Goal: Transaction & Acquisition: Purchase product/service

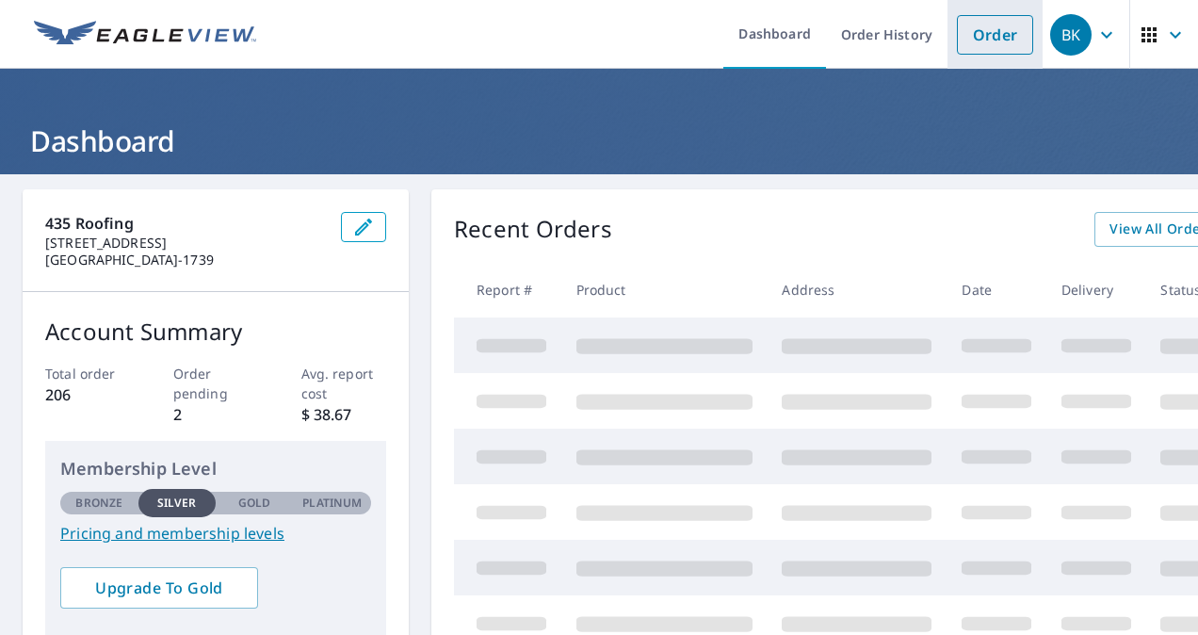
click at [990, 41] on link "Order" at bounding box center [995, 35] width 76 height 40
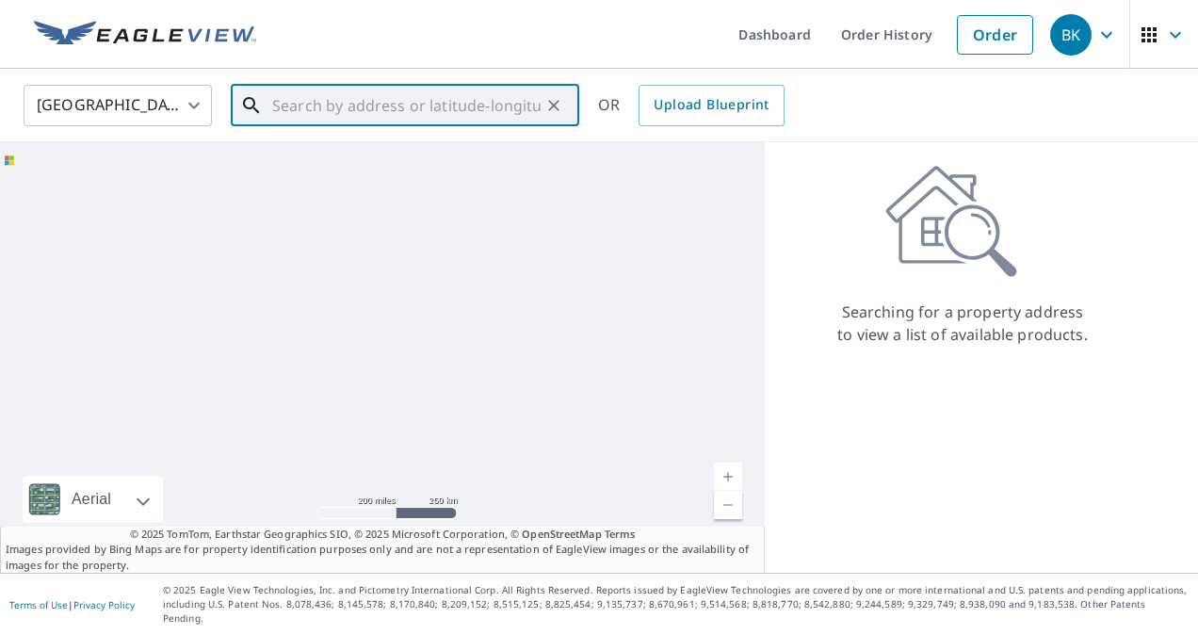
click at [336, 113] on input "text" at bounding box center [406, 105] width 269 height 53
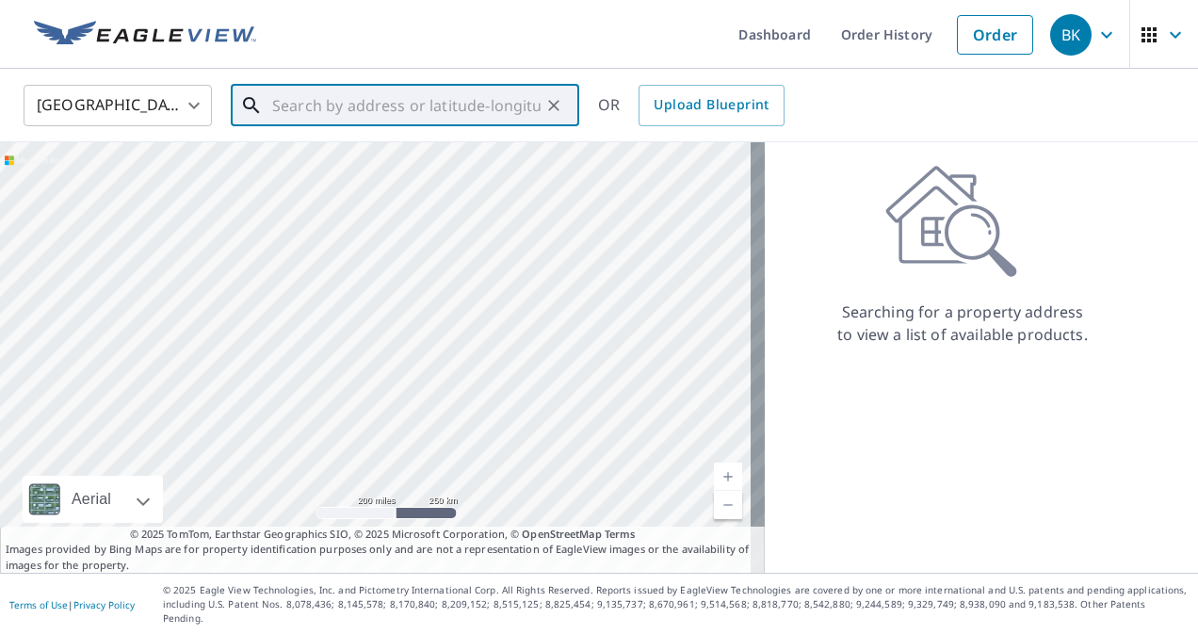
click at [336, 113] on input "text" at bounding box center [406, 105] width 269 height 53
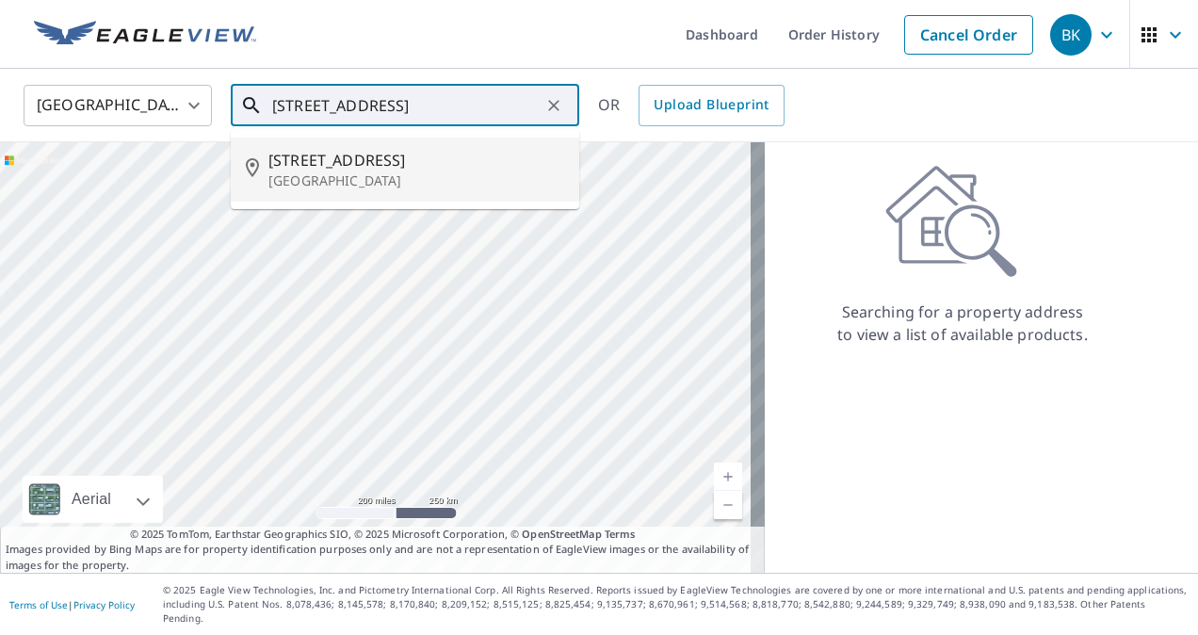
click at [335, 162] on span "[STREET_ADDRESS]" at bounding box center [417, 160] width 296 height 23
type input "[STREET_ADDRESS]"
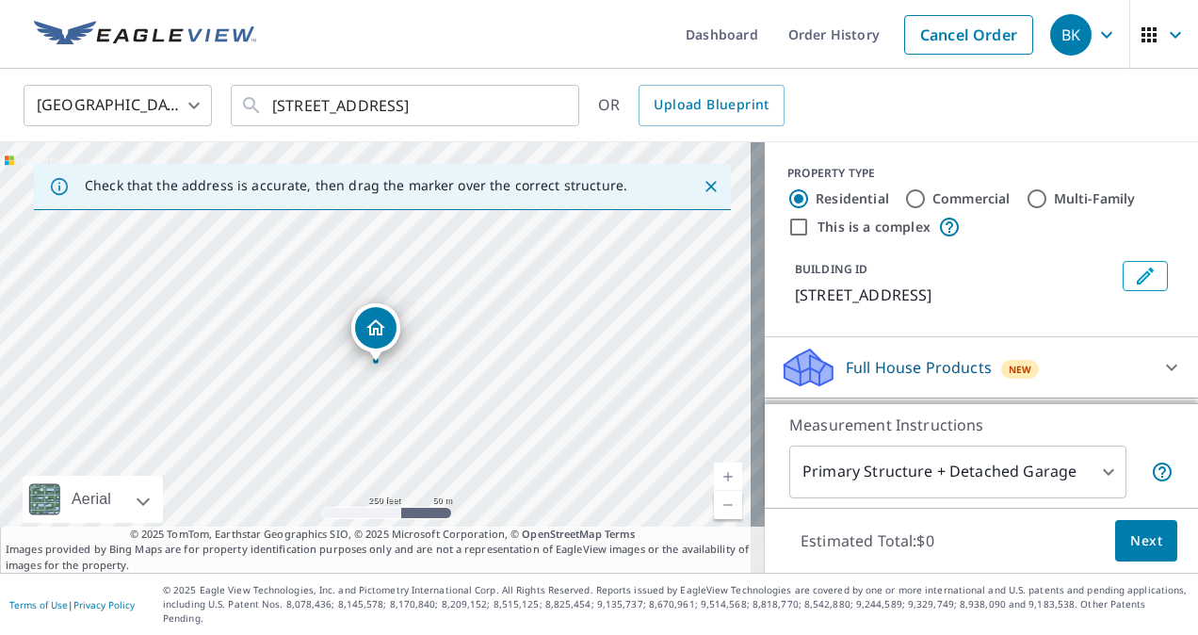
scroll to position [162, 0]
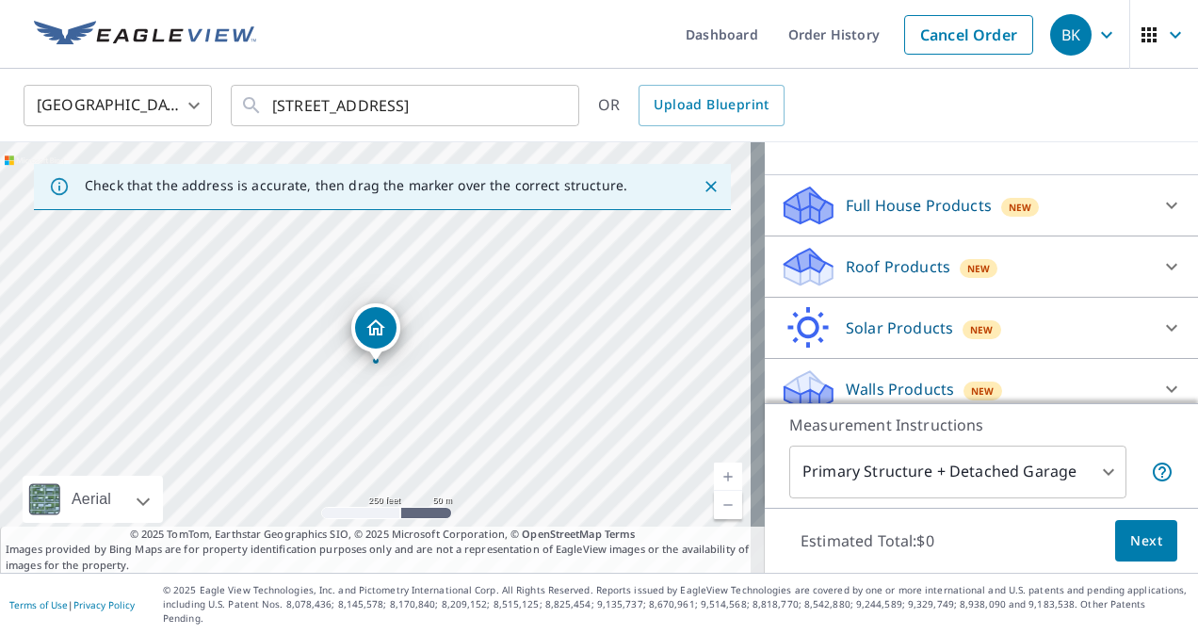
click at [859, 269] on p "Roof Products" at bounding box center [898, 266] width 105 height 23
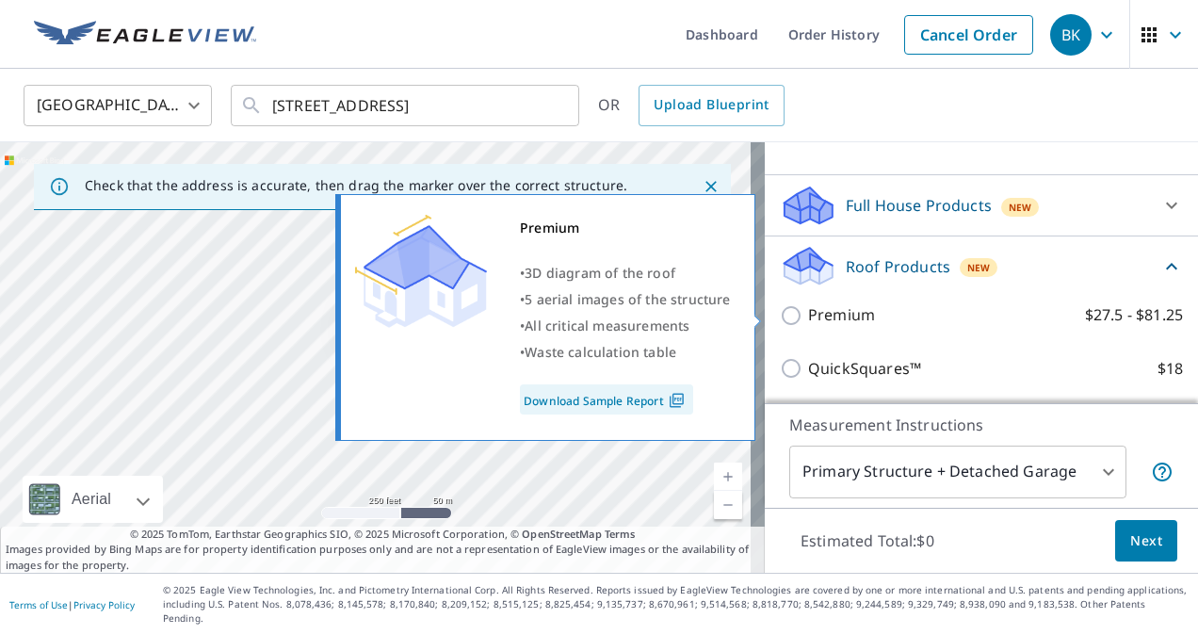
click at [830, 315] on p "Premium" at bounding box center [841, 315] width 67 height 24
click at [808, 315] on input "Premium $27.5 - $81.25" at bounding box center [794, 315] width 28 height 23
checkbox input "true"
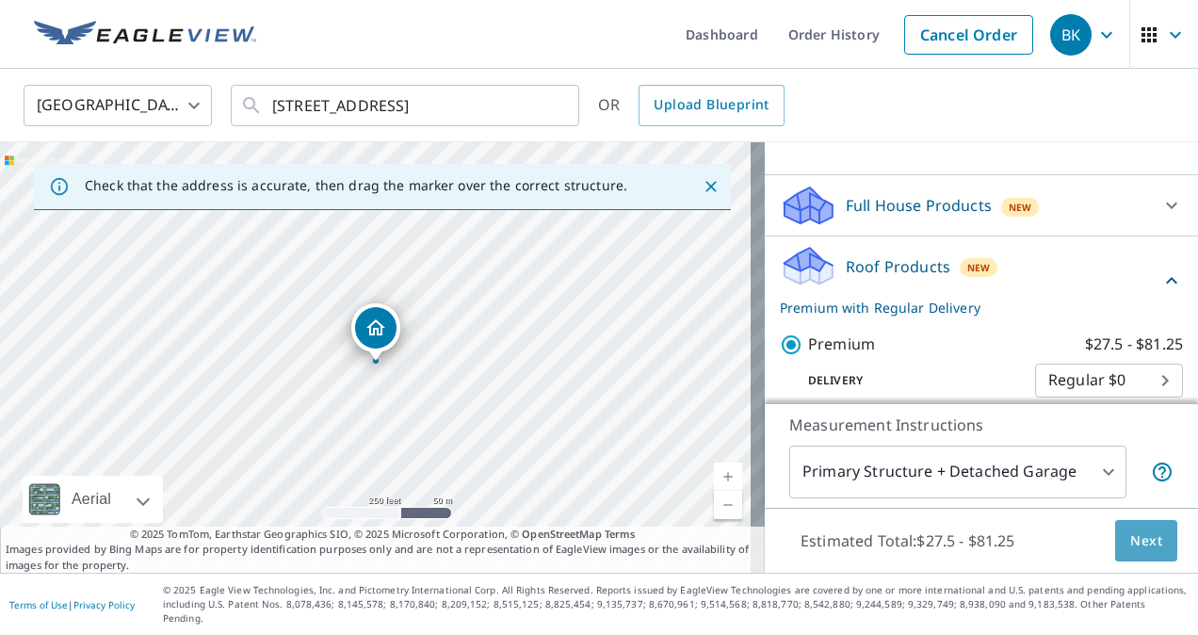
click at [1139, 545] on span "Next" at bounding box center [1147, 542] width 32 height 24
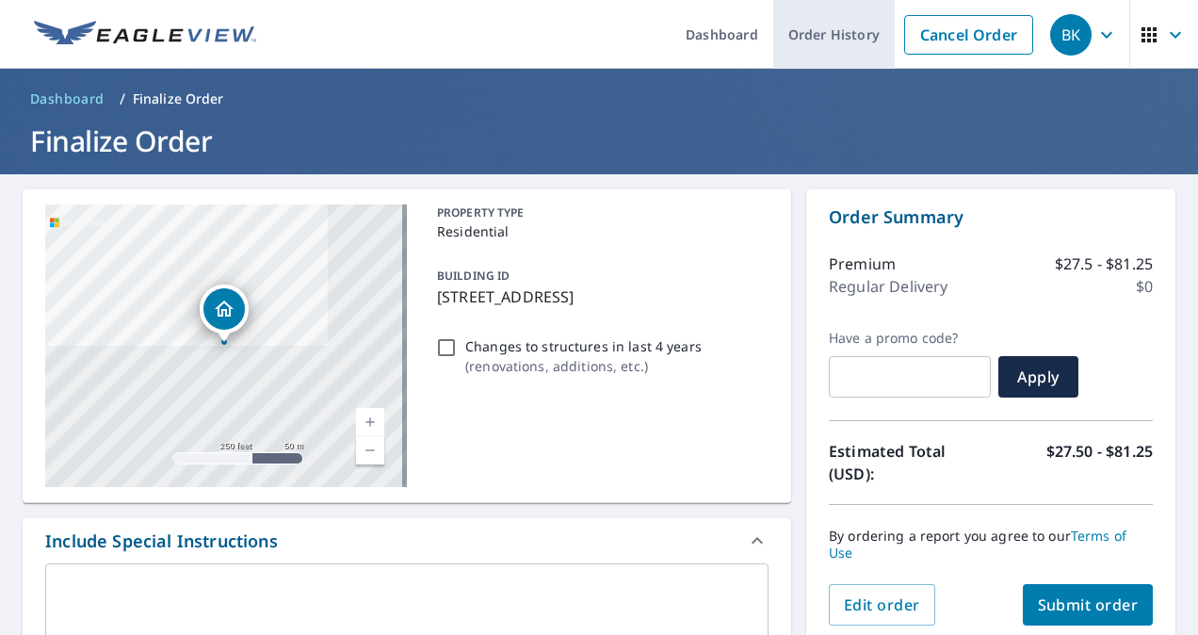
click at [806, 40] on link "Order History" at bounding box center [835, 34] width 122 height 69
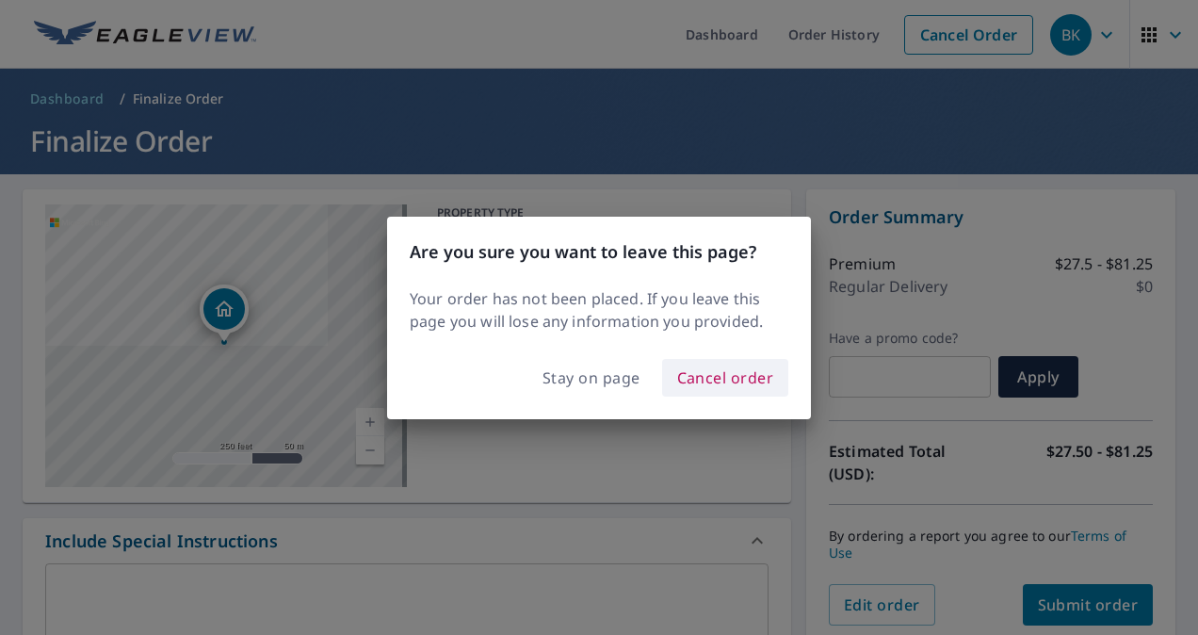
click at [701, 378] on span "Cancel order" at bounding box center [725, 378] width 97 height 26
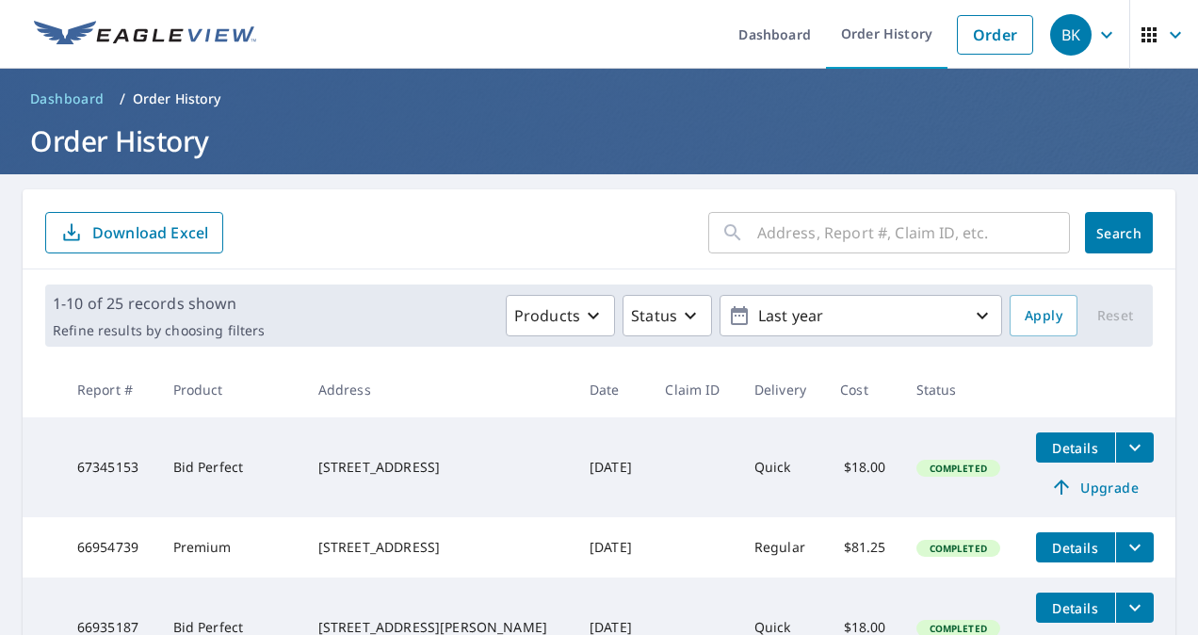
click at [778, 239] on input "text" at bounding box center [914, 232] width 313 height 53
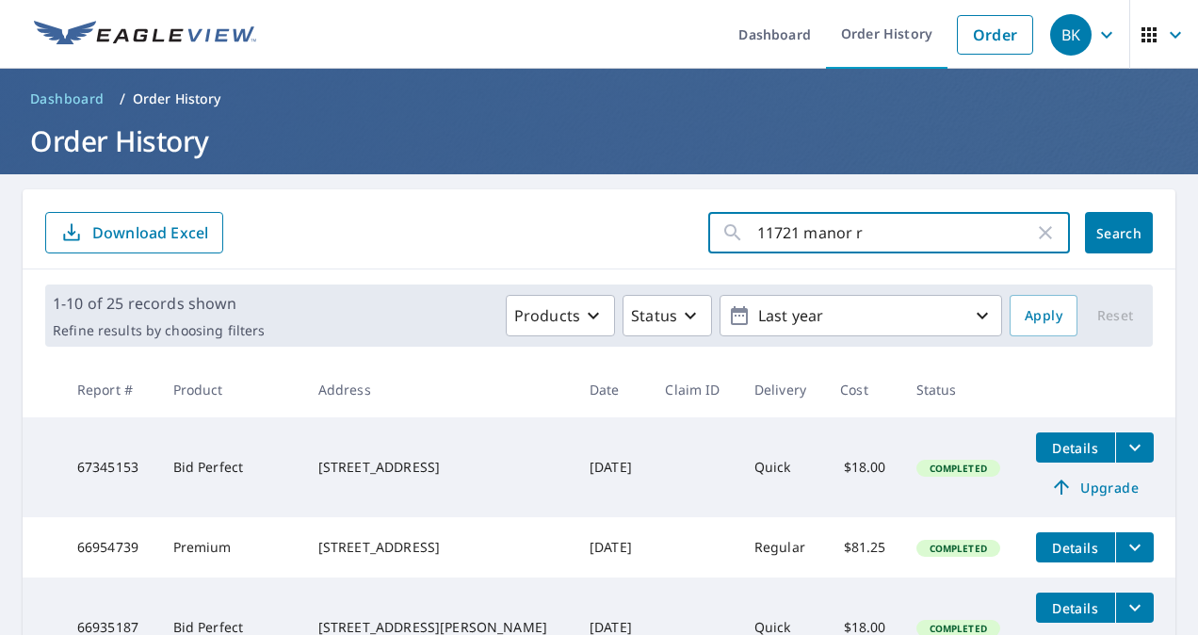
type input "[STREET_ADDRESS]"
click button "Search" at bounding box center [1119, 232] width 68 height 41
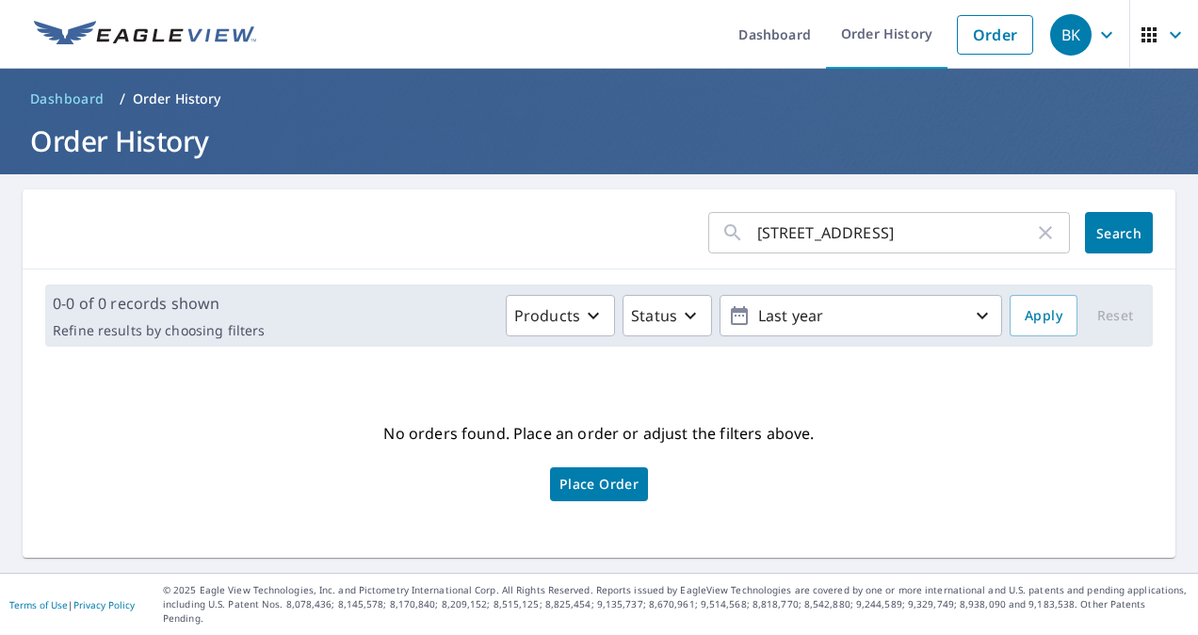
click at [577, 448] on p "No orders found. Place an order or adjust the filters above." at bounding box center [598, 433] width 431 height 30
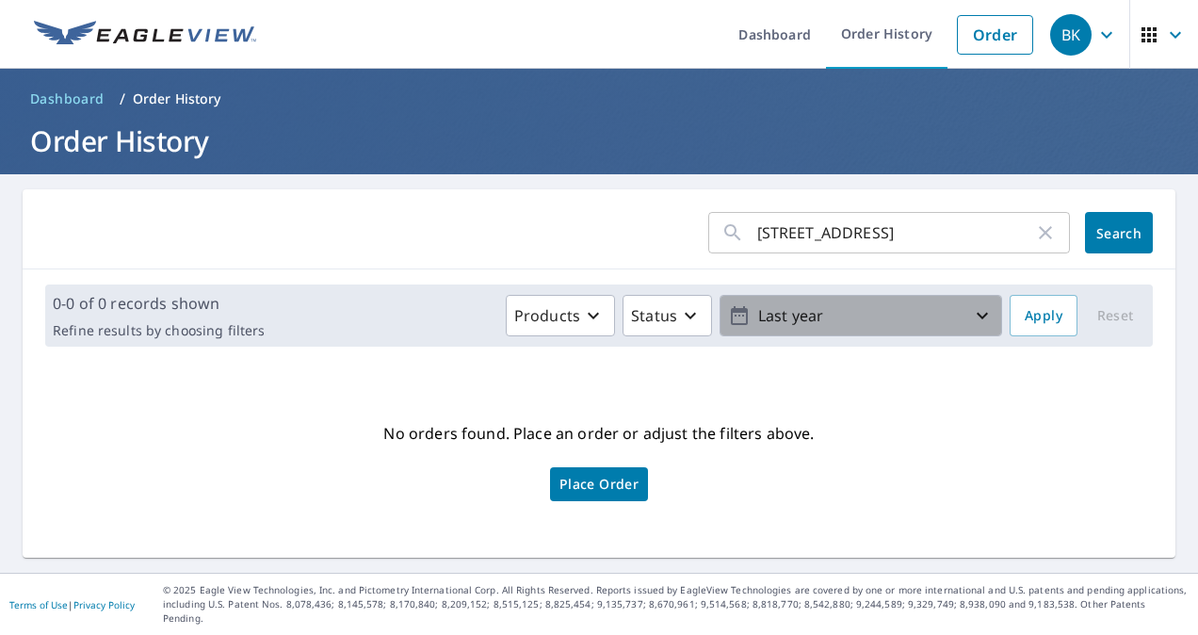
click at [946, 305] on p "Last year" at bounding box center [861, 316] width 220 height 33
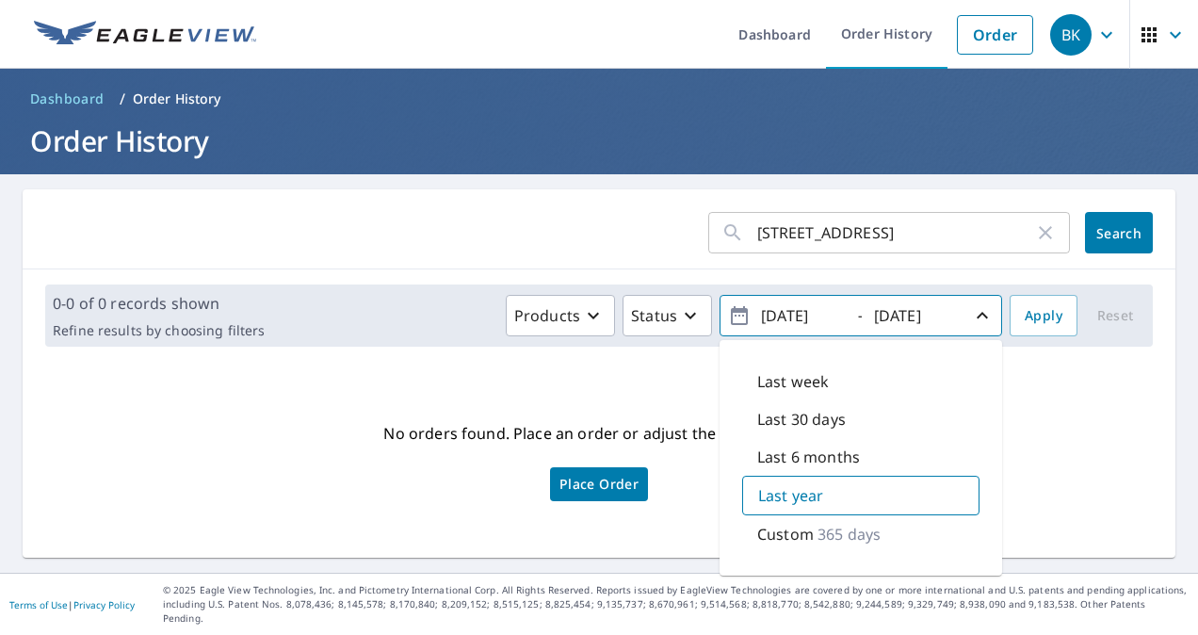
click at [782, 318] on input "[DATE]" at bounding box center [802, 316] width 92 height 30
type input "[DATE]"
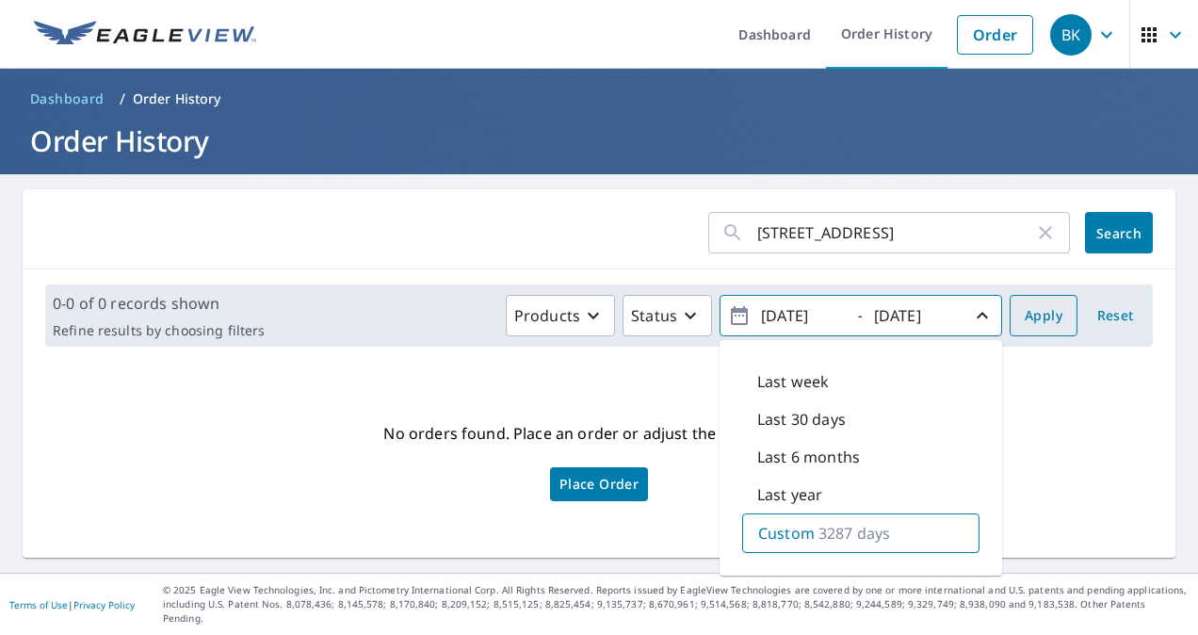
click at [1041, 309] on span "Apply" at bounding box center [1044, 316] width 38 height 24
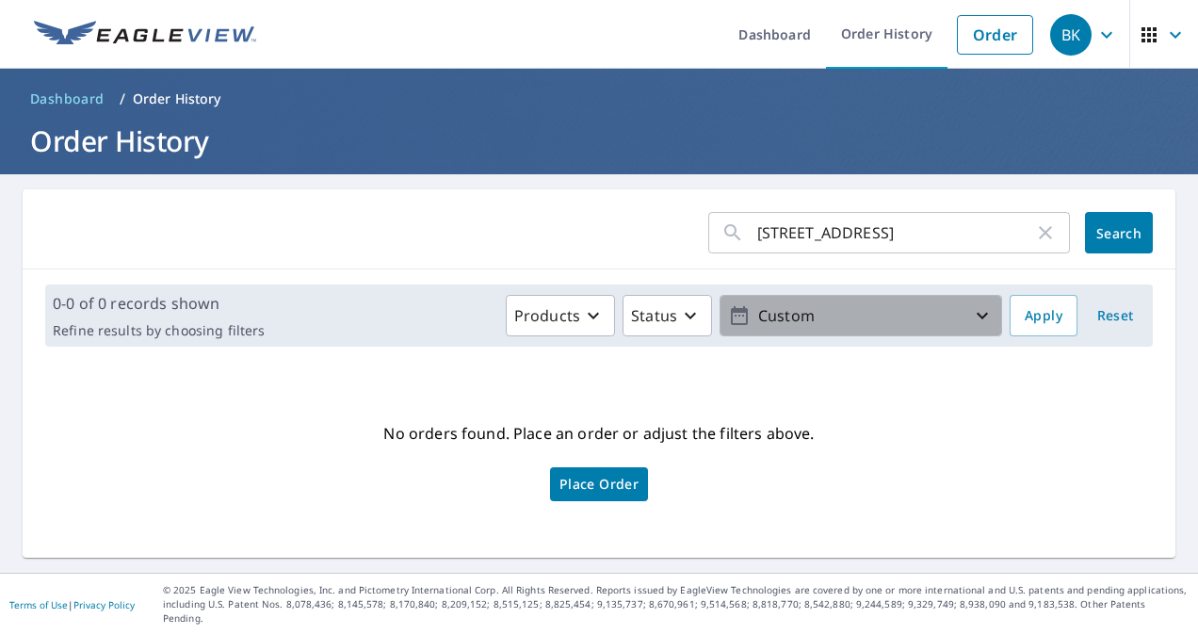
click at [848, 318] on p "Custom" at bounding box center [861, 316] width 220 height 33
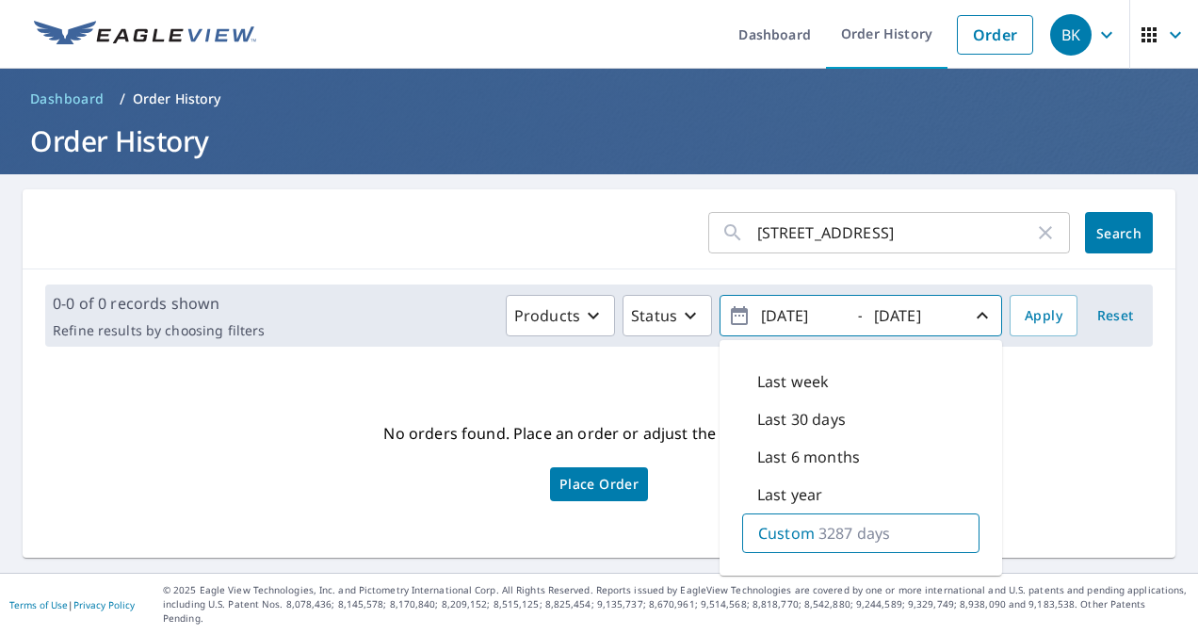
click at [530, 379] on div "No orders found. Place an order or adjust the filters above. Place Order" at bounding box center [599, 460] width 1123 height 166
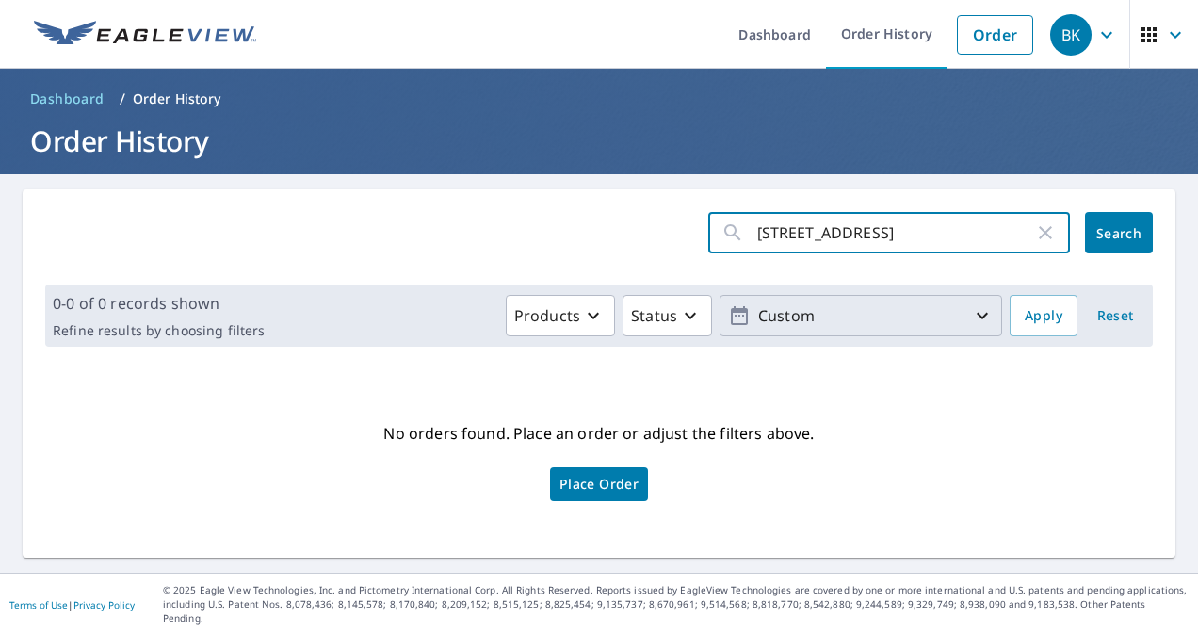
type input "[STREET_ADDRESS]"
click button "Search" at bounding box center [1119, 232] width 68 height 41
click at [806, 258] on input "[STREET_ADDRESS]" at bounding box center [896, 232] width 277 height 53
click at [1039, 237] on icon "button" at bounding box center [1045, 232] width 13 height 13
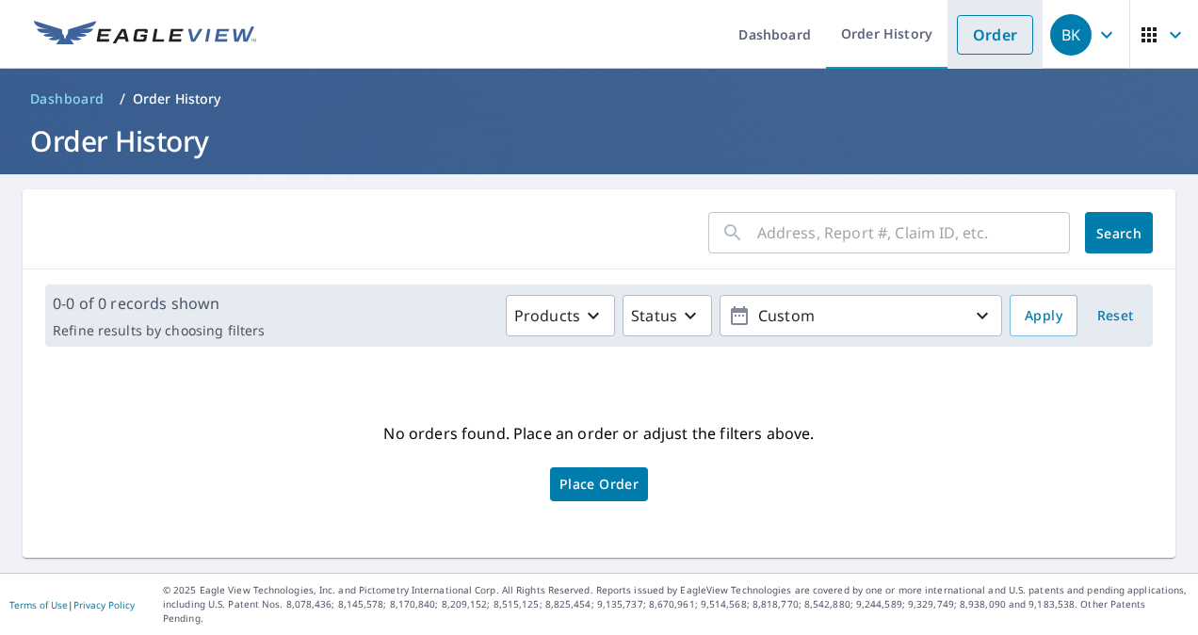
click at [963, 38] on link "Order" at bounding box center [995, 35] width 76 height 40
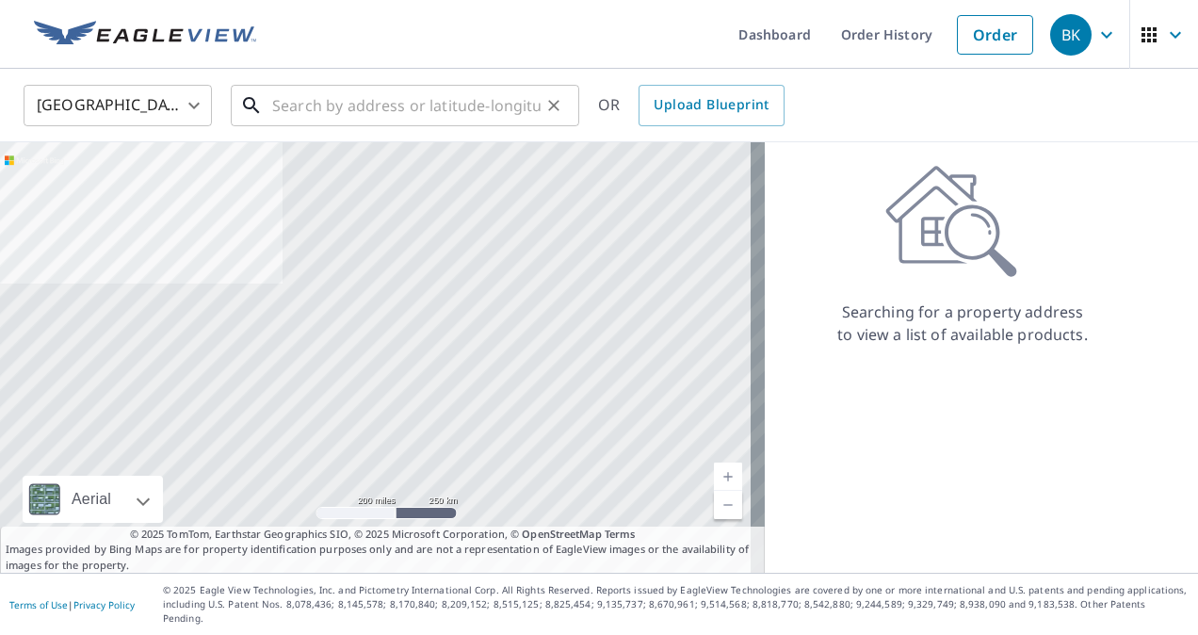
click at [408, 124] on input "text" at bounding box center [406, 105] width 269 height 53
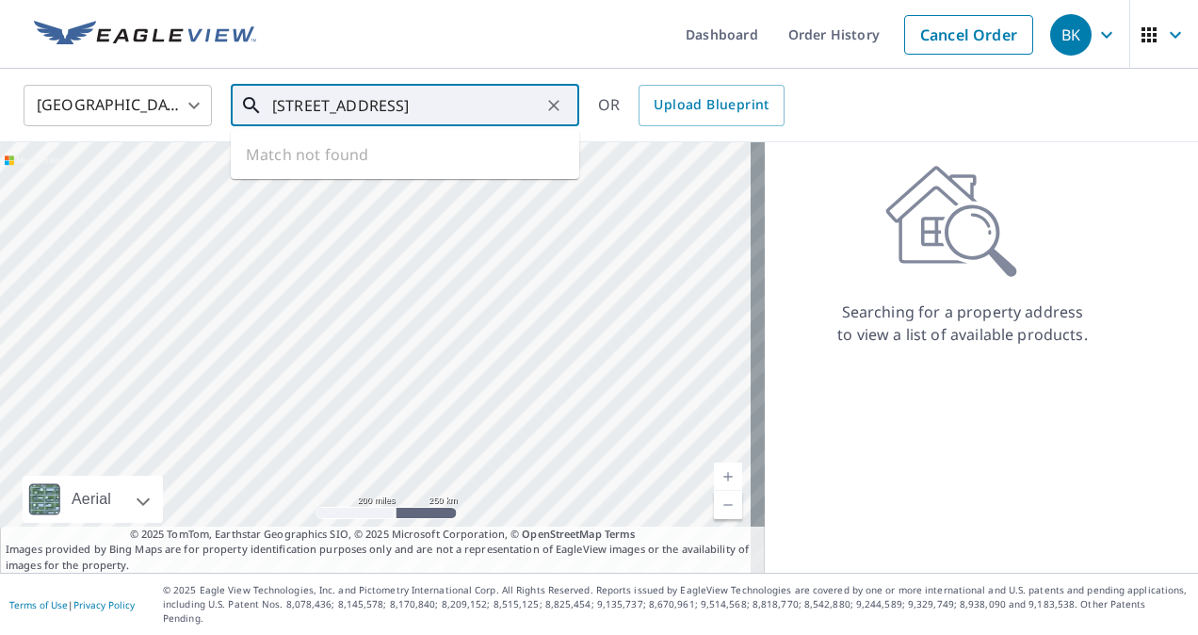
type input "[STREET_ADDRESS]"
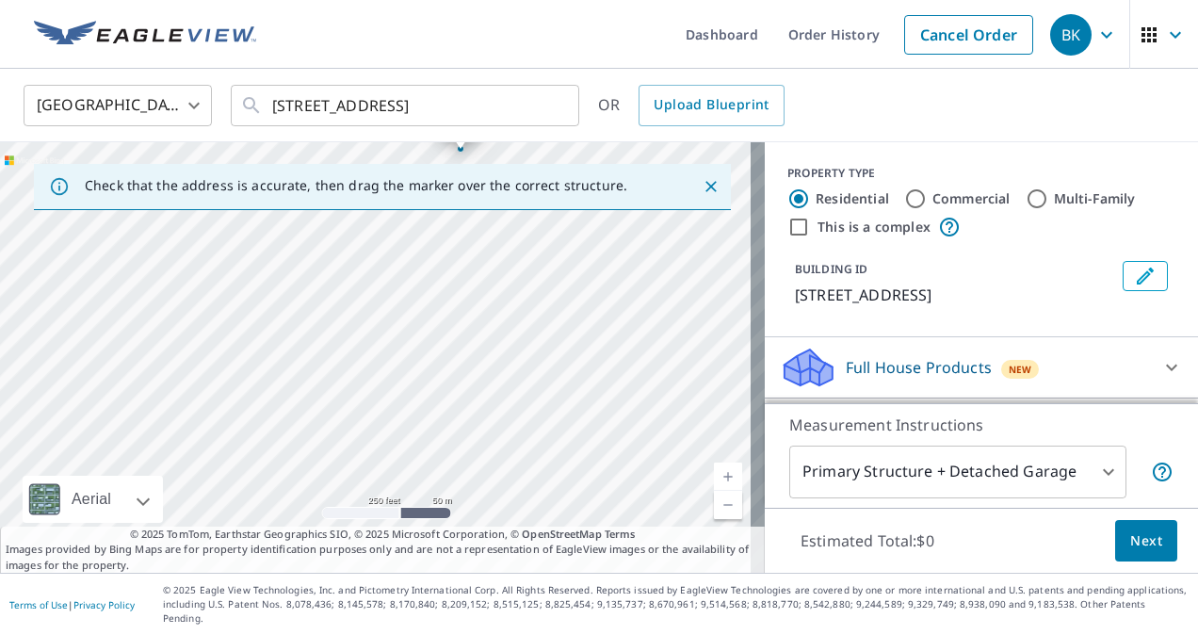
drag, startPoint x: 271, startPoint y: 438, endPoint x: 369, endPoint y: 187, distance: 270.0
click at [369, 187] on div "Check that the address is accurate, then drag the marker over the correct struc…" at bounding box center [382, 357] width 765 height 431
drag, startPoint x: 314, startPoint y: 413, endPoint x: 419, endPoint y: 187, distance: 249.5
click at [419, 187] on div "Check that the address is accurate, then drag the marker over the correct struc…" at bounding box center [382, 357] width 765 height 431
drag, startPoint x: 316, startPoint y: 380, endPoint x: 383, endPoint y: 265, distance: 133.0
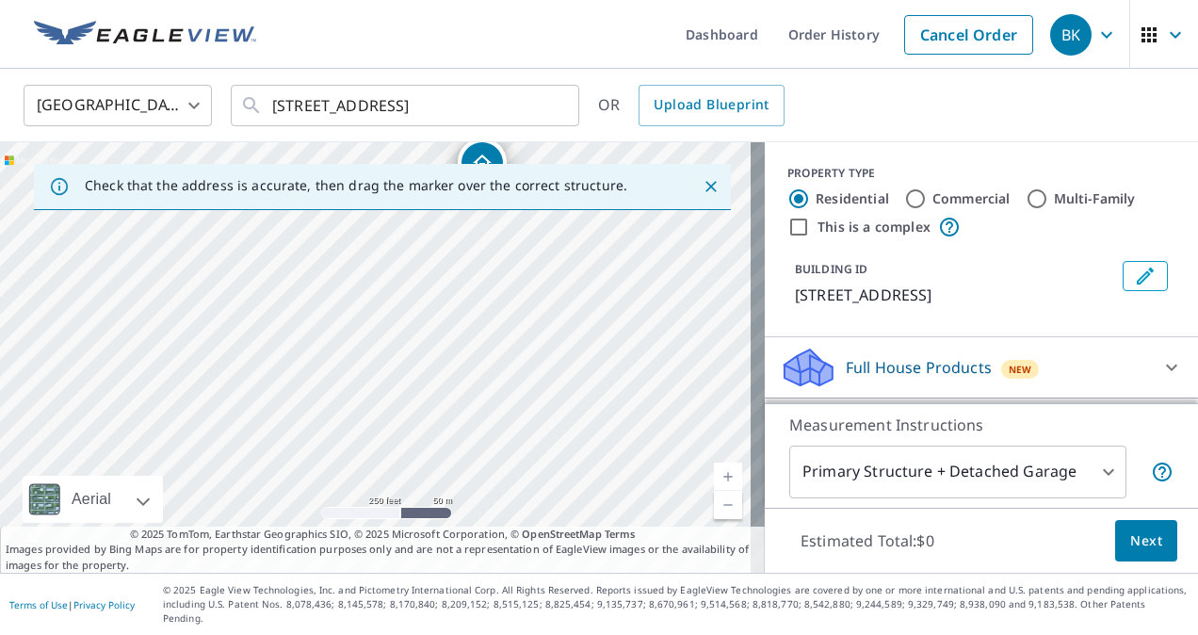
click at [383, 265] on div "[STREET_ADDRESS]" at bounding box center [382, 357] width 765 height 431
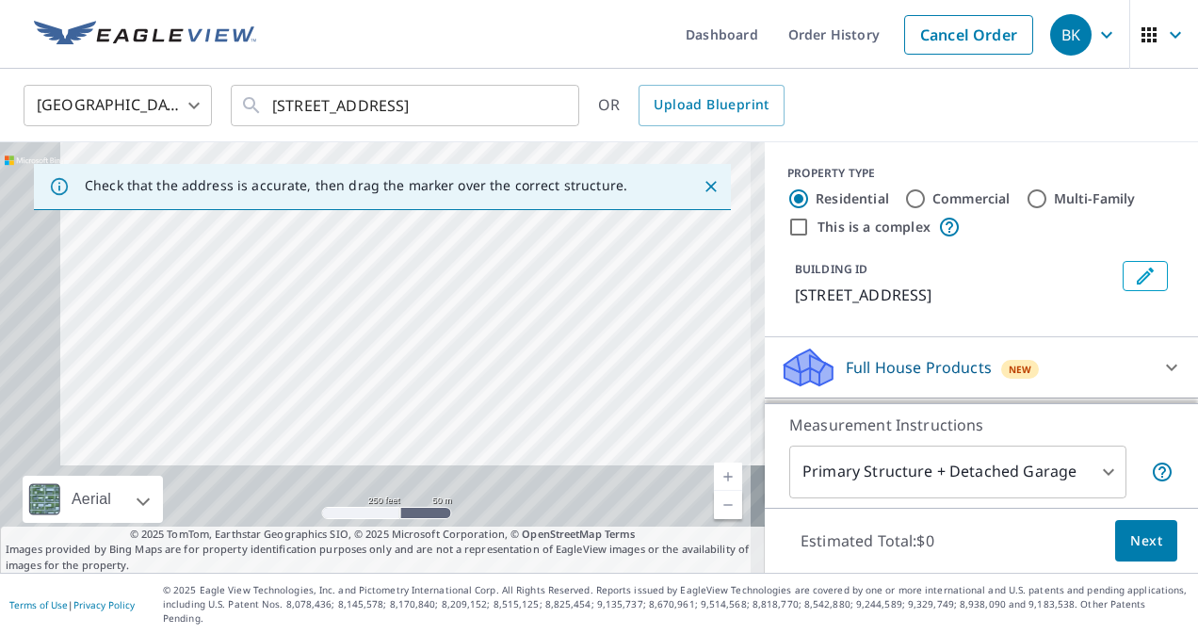
drag, startPoint x: 296, startPoint y: 446, endPoint x: 405, endPoint y: 220, distance: 251.2
click at [405, 220] on div "[STREET_ADDRESS]" at bounding box center [382, 357] width 765 height 431
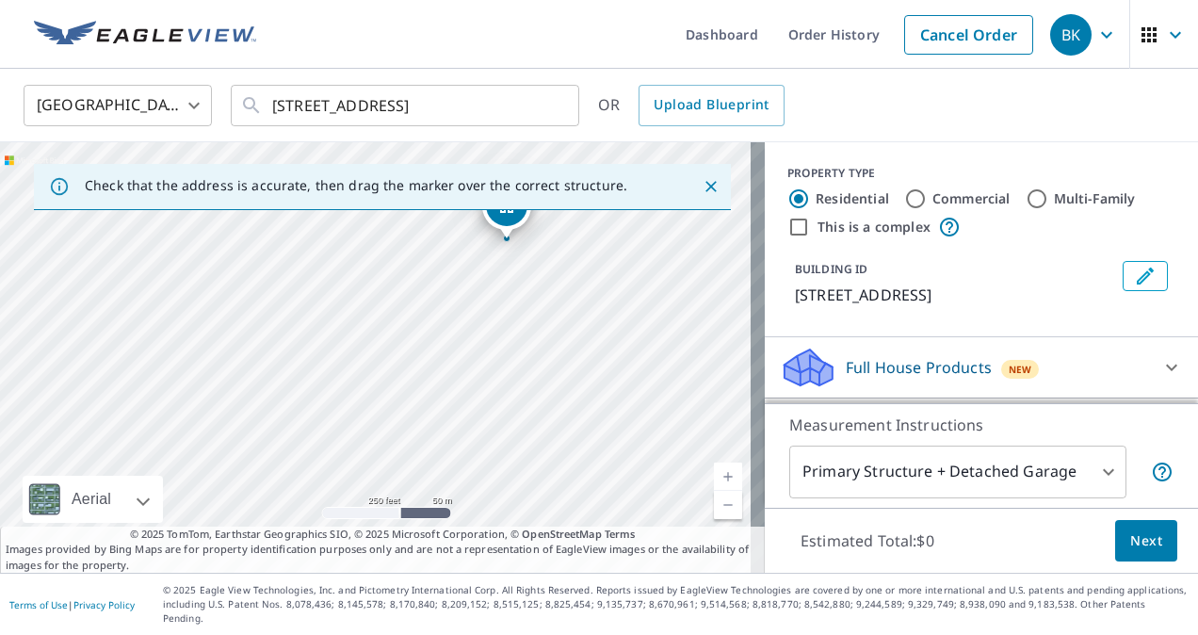
drag, startPoint x: 405, startPoint y: 220, endPoint x: 305, endPoint y: 581, distance: 374.4
click at [305, 573] on div "Check that the address is accurate, then drag the marker over the correct struc…" at bounding box center [382, 357] width 765 height 431
click at [302, 467] on div "[STREET_ADDRESS]" at bounding box center [382, 357] width 765 height 431
drag, startPoint x: 449, startPoint y: 292, endPoint x: 339, endPoint y: 552, distance: 282.4
click at [339, 552] on div "Check that the address is accurate, then drag the marker over the correct struc…" at bounding box center [382, 357] width 765 height 431
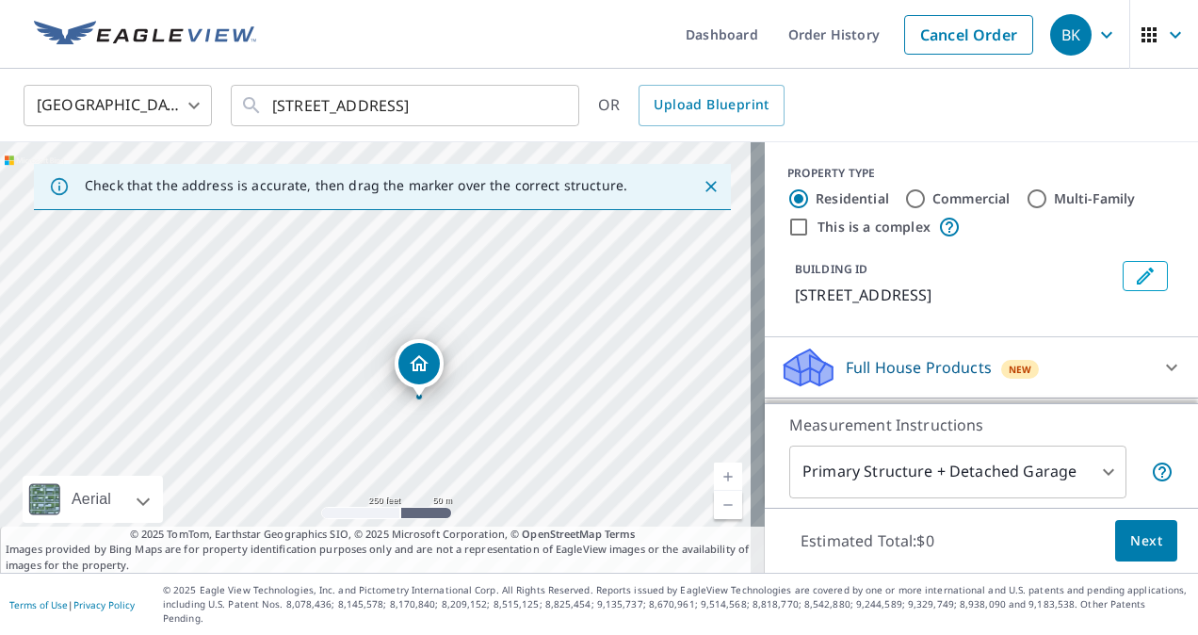
click at [376, 481] on div "[STREET_ADDRESS]" at bounding box center [382, 357] width 765 height 431
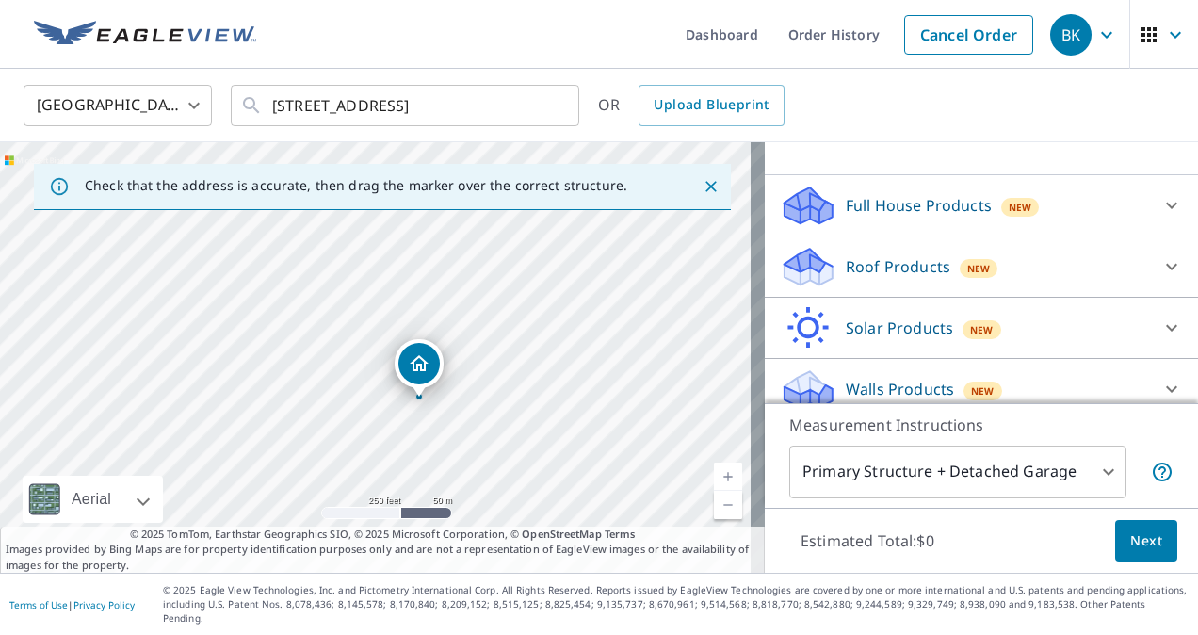
click at [905, 274] on p "Roof Products" at bounding box center [898, 266] width 105 height 23
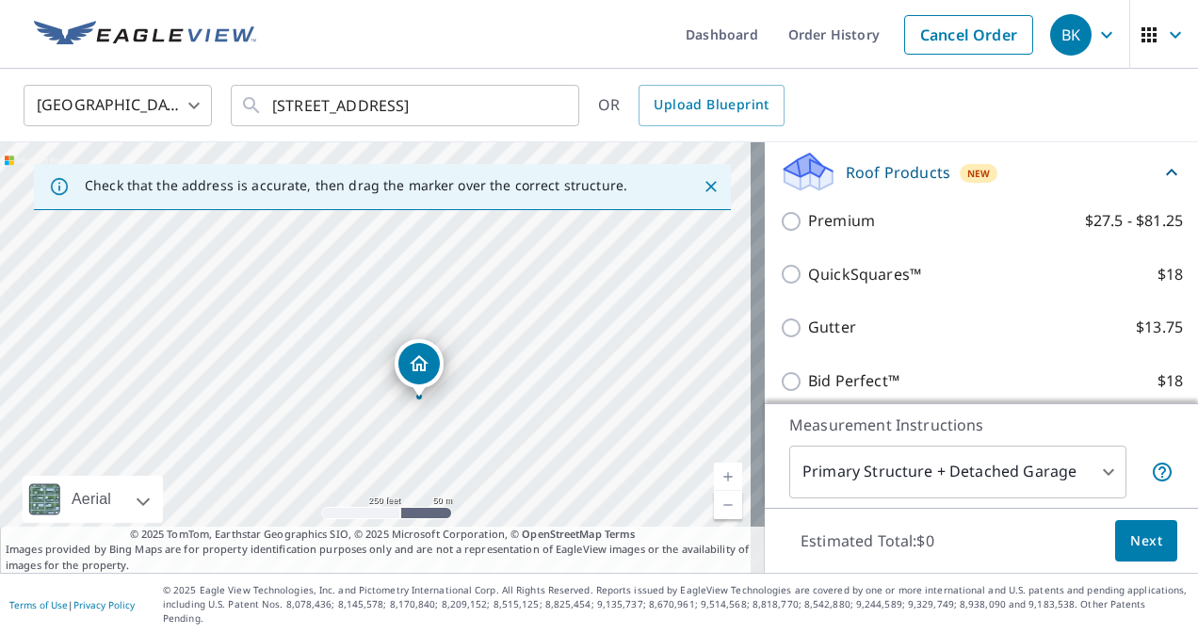
scroll to position [256, 0]
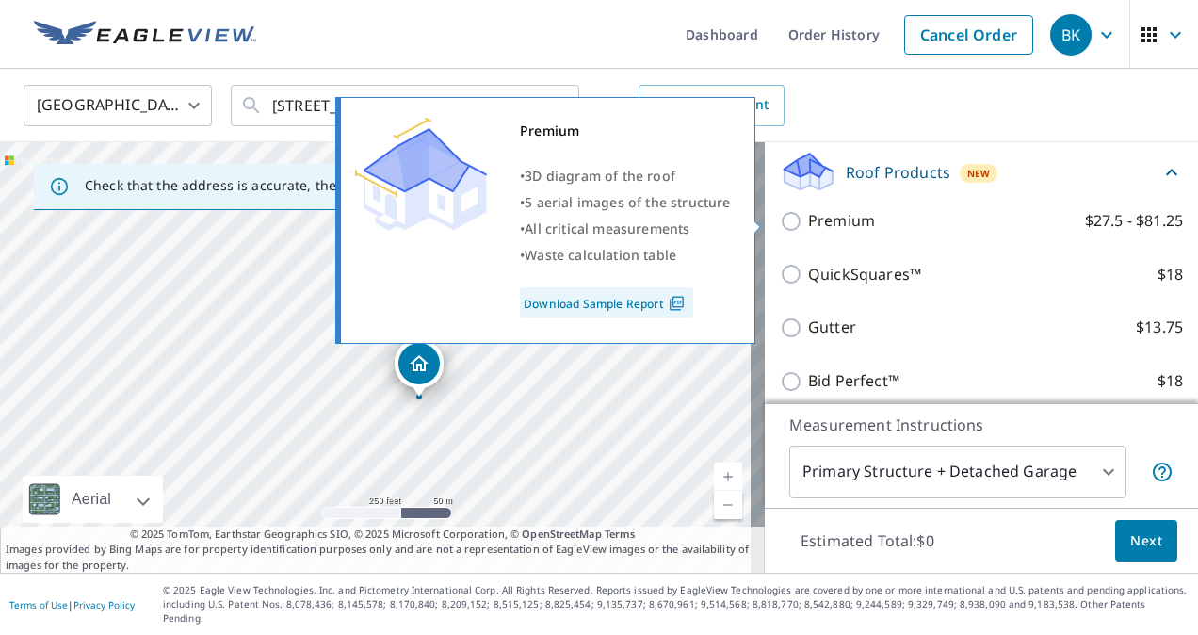
click at [825, 220] on p "Premium" at bounding box center [841, 221] width 67 height 24
click at [808, 220] on input "Premium $27.5 - $81.25" at bounding box center [794, 221] width 28 height 23
checkbox input "true"
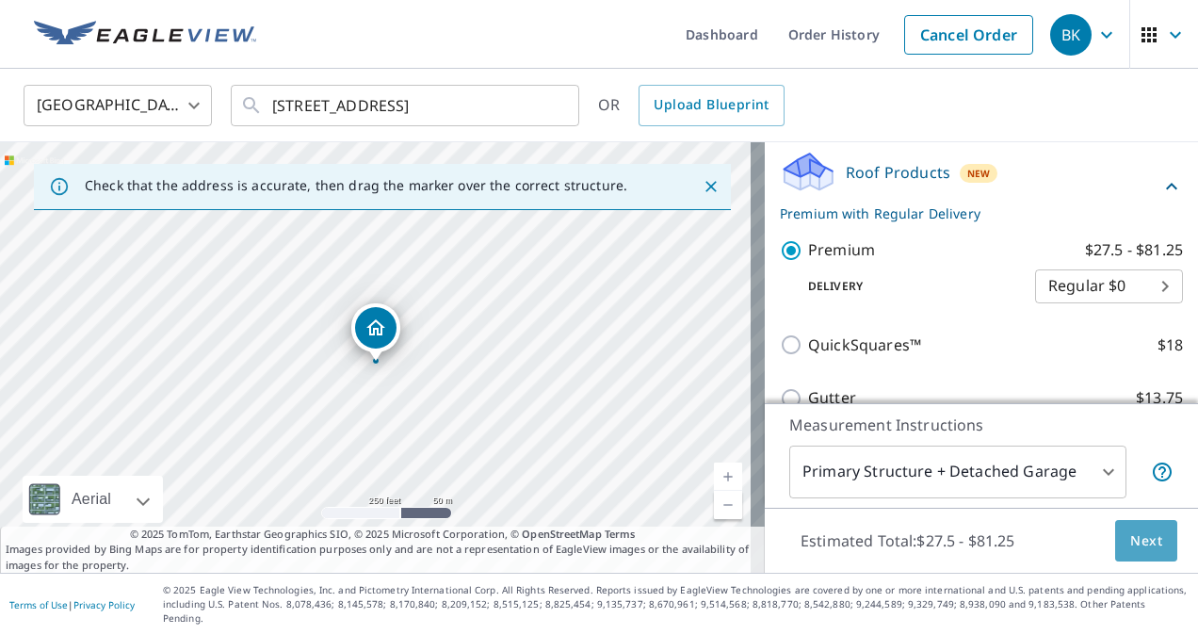
click at [1134, 553] on span "Next" at bounding box center [1147, 542] width 32 height 24
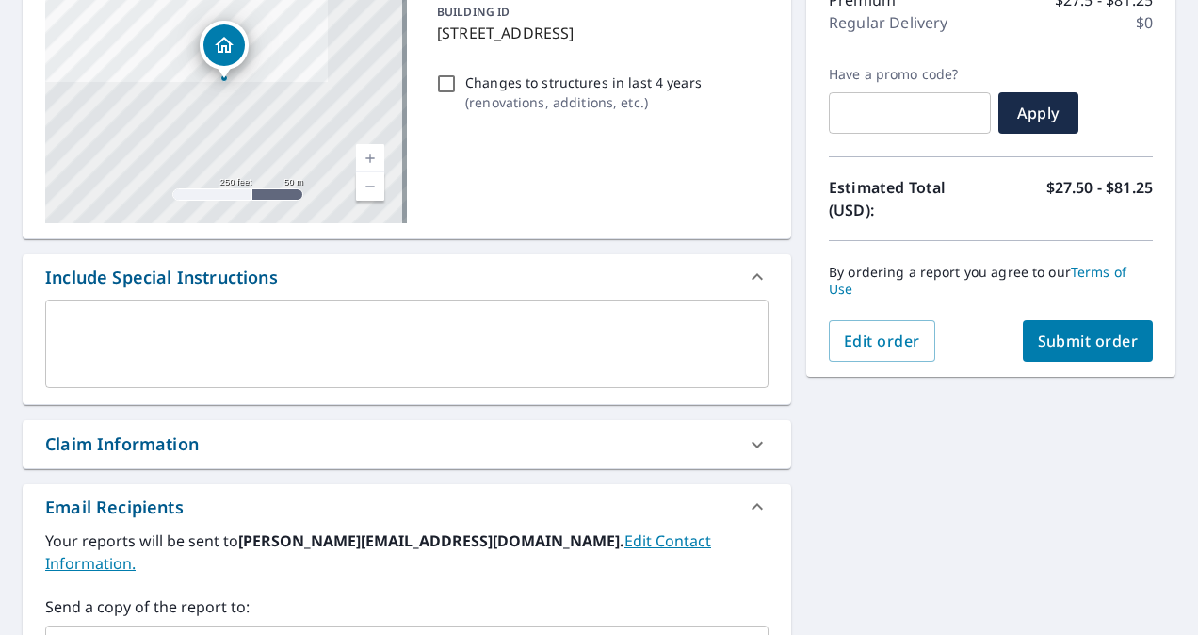
scroll to position [374, 0]
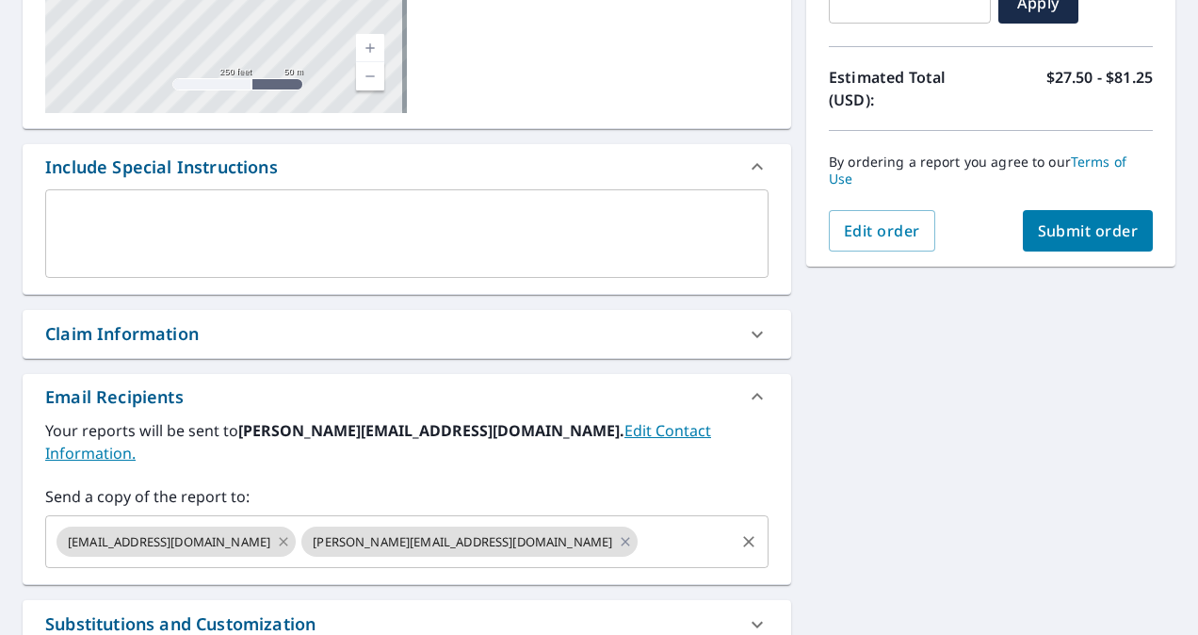
click at [276, 531] on icon at bounding box center [283, 541] width 15 height 21
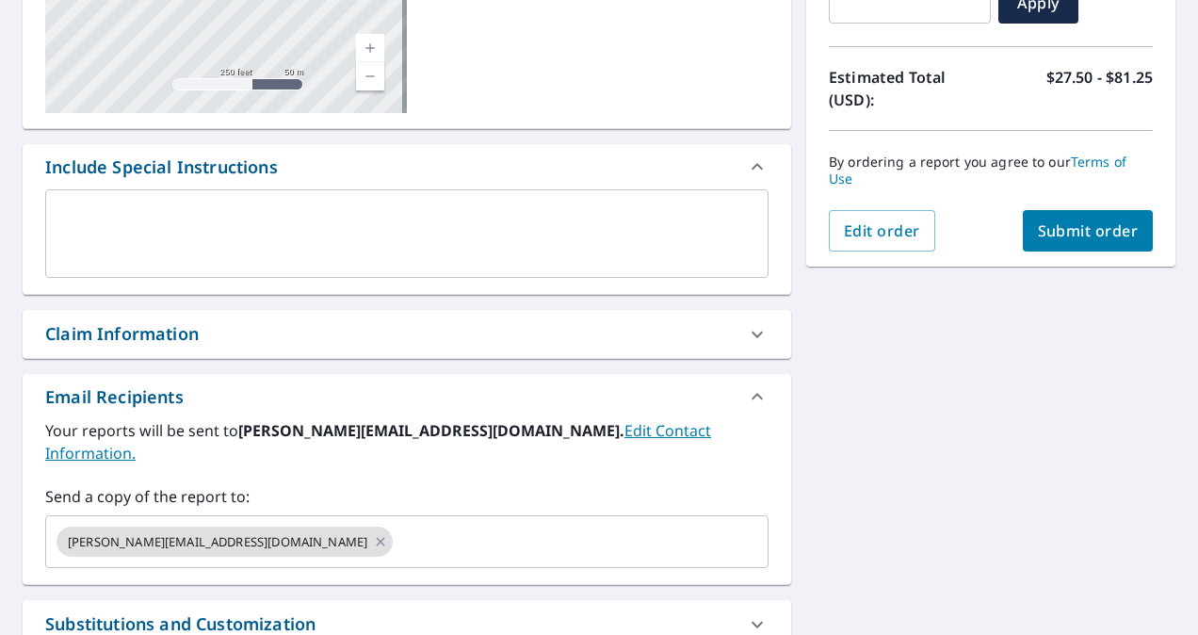
click at [1078, 226] on span "Submit order" at bounding box center [1088, 230] width 101 height 21
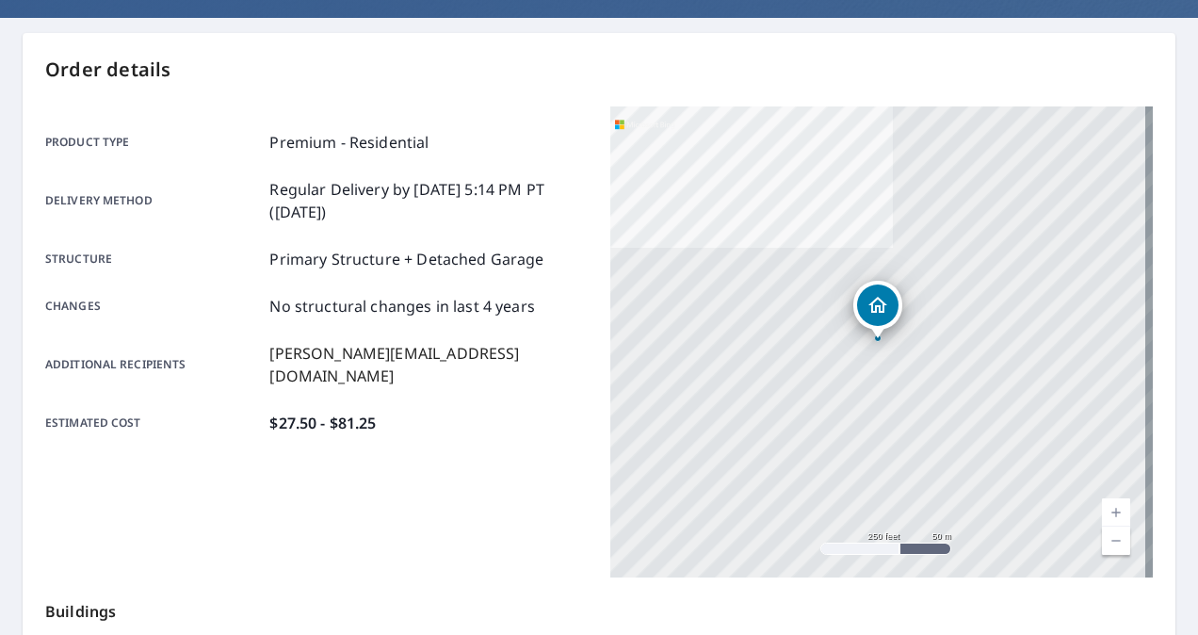
scroll to position [155, 0]
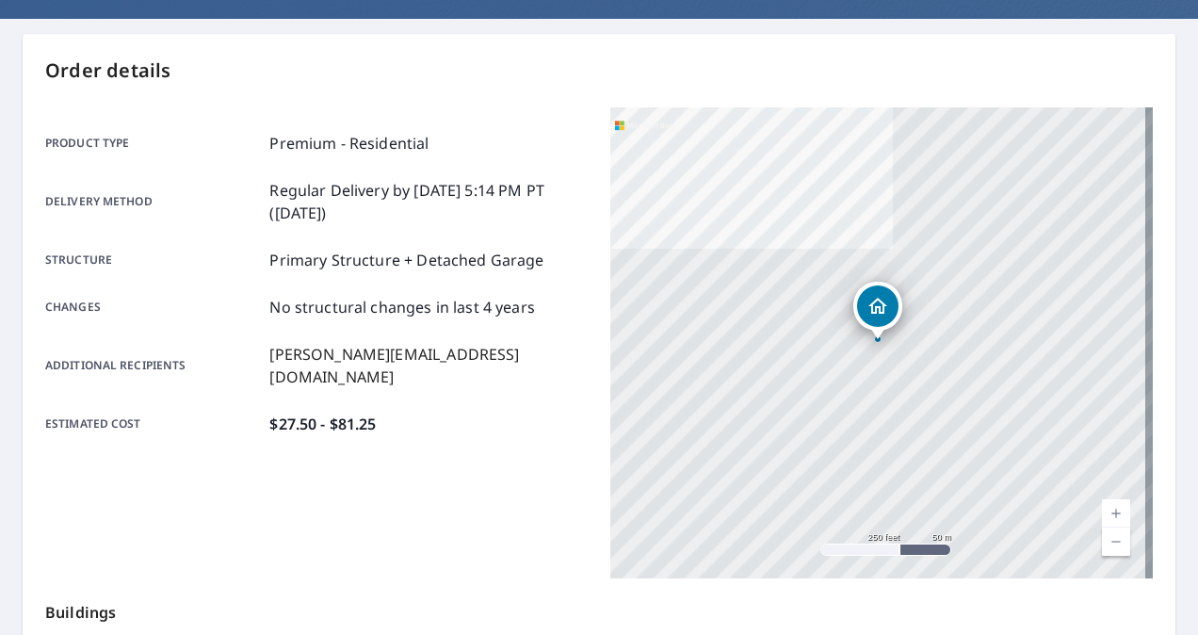
click at [571, 339] on div "Product type Premium - Residential Delivery method Regular Delivery by [DATE] 5…" at bounding box center [316, 283] width 543 height 303
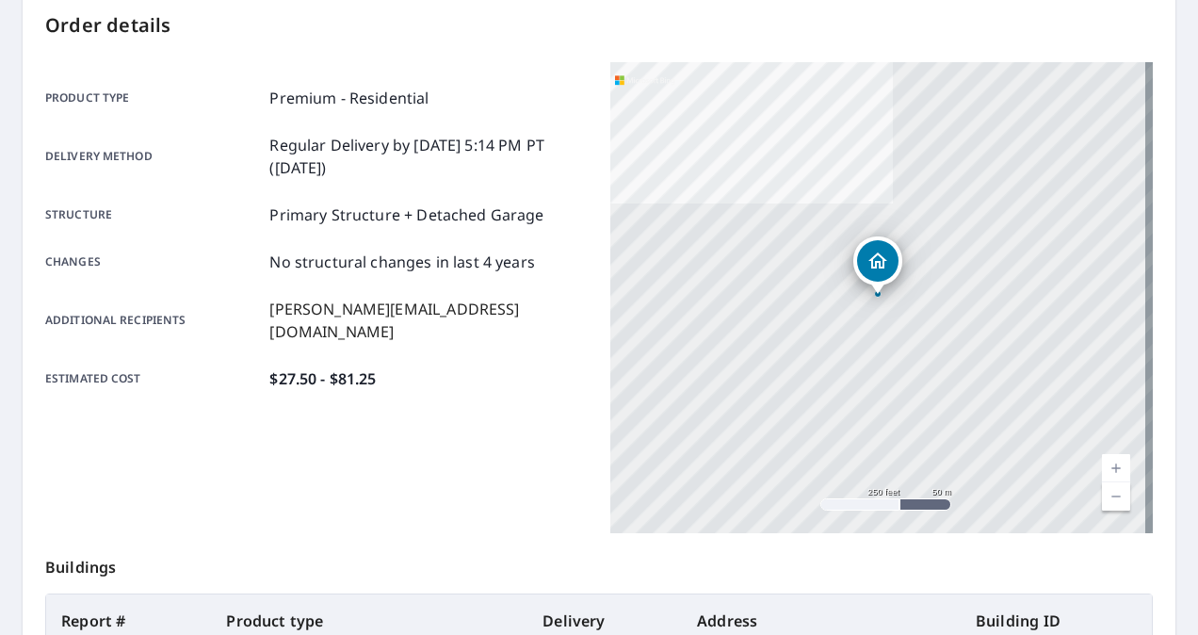
scroll to position [0, 0]
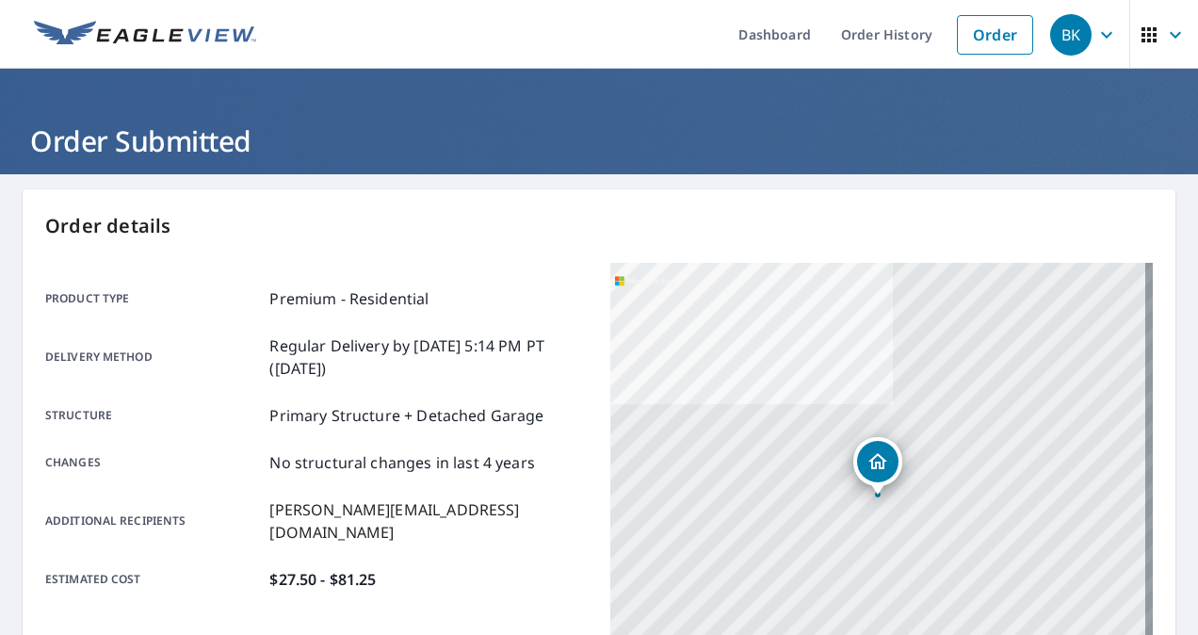
click at [580, 268] on div "Product type Premium - Residential Delivery method Regular Delivery by [DATE] 5…" at bounding box center [316, 439] width 543 height 352
click at [567, 254] on div "Order details Product type Premium - Residential Delivery method Regular Delive…" at bounding box center [599, 617] width 1153 height 856
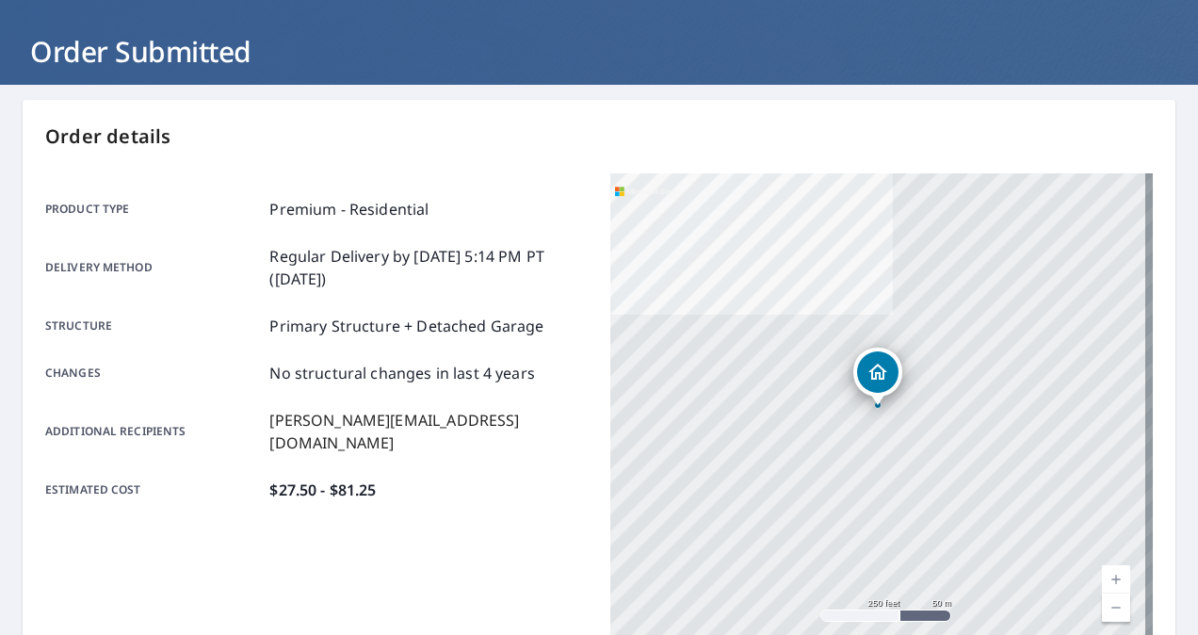
scroll to position [90, 0]
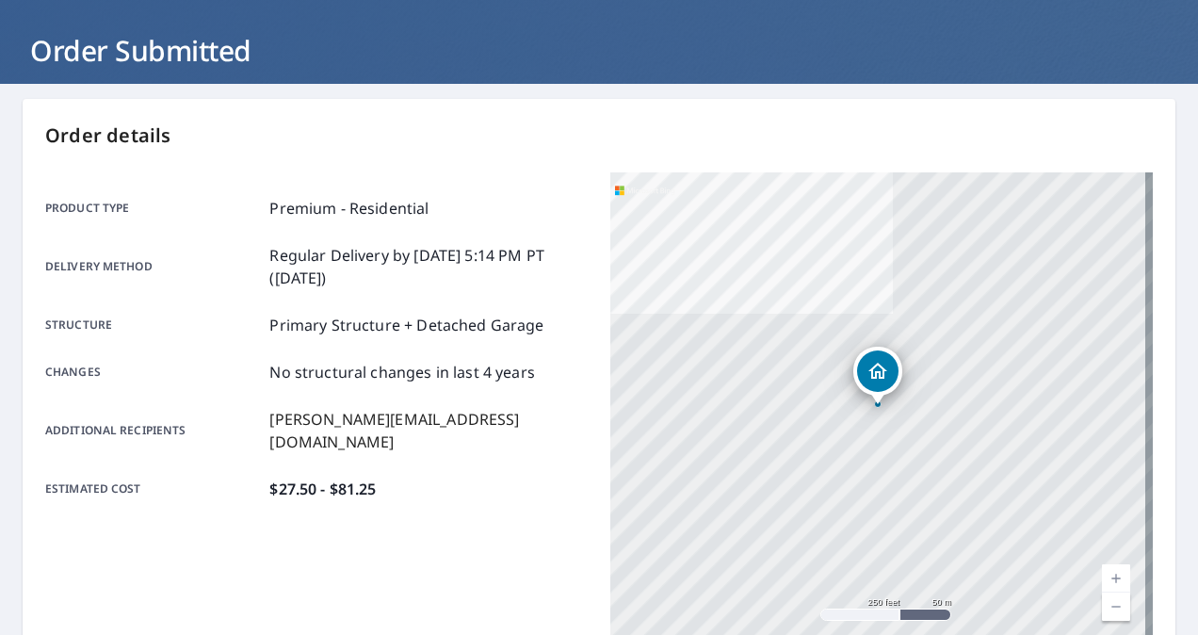
click at [575, 252] on p "Regular Delivery by [DATE] 5:14 PM PT ([DATE])" at bounding box center [428, 266] width 318 height 45
click at [622, 175] on div "[STREET_ADDRESS]" at bounding box center [882, 407] width 543 height 471
click at [592, 173] on div "Product type Premium - Residential Delivery method Regular Delivery by [DATE] 5…" at bounding box center [599, 407] width 1108 height 471
click at [544, 373] on div "Changes No structural changes in last 4 years" at bounding box center [316, 372] width 543 height 23
click at [553, 406] on div "Product type Premium - Residential Delivery method Regular Delivery by [DATE] 5…" at bounding box center [316, 348] width 543 height 303
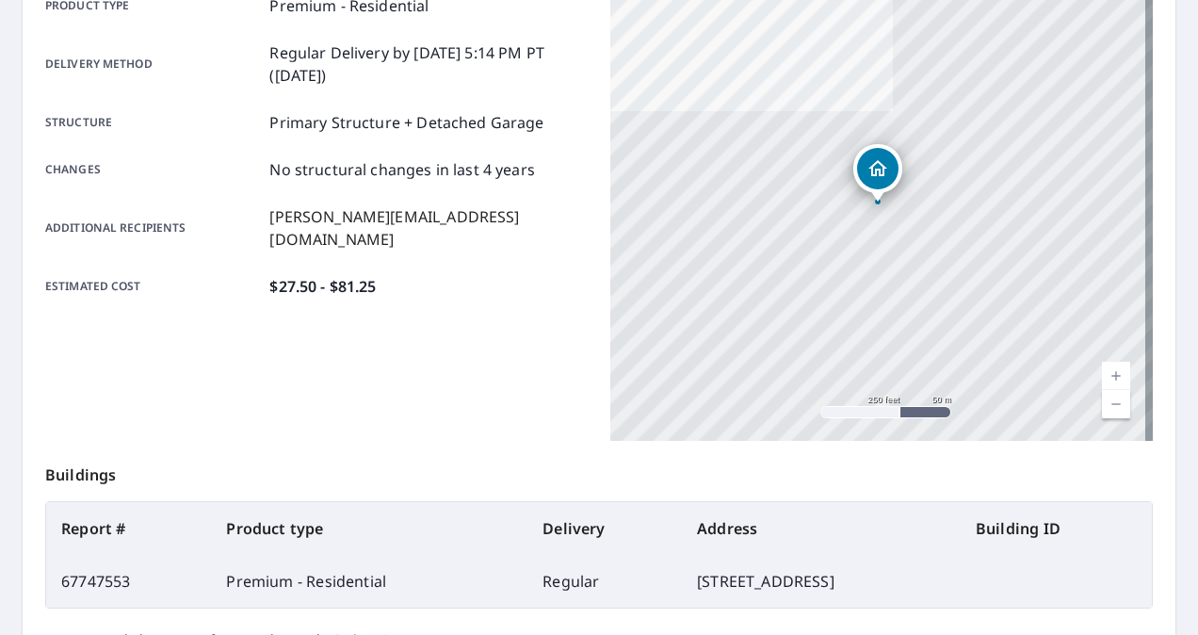
scroll to position [472, 0]
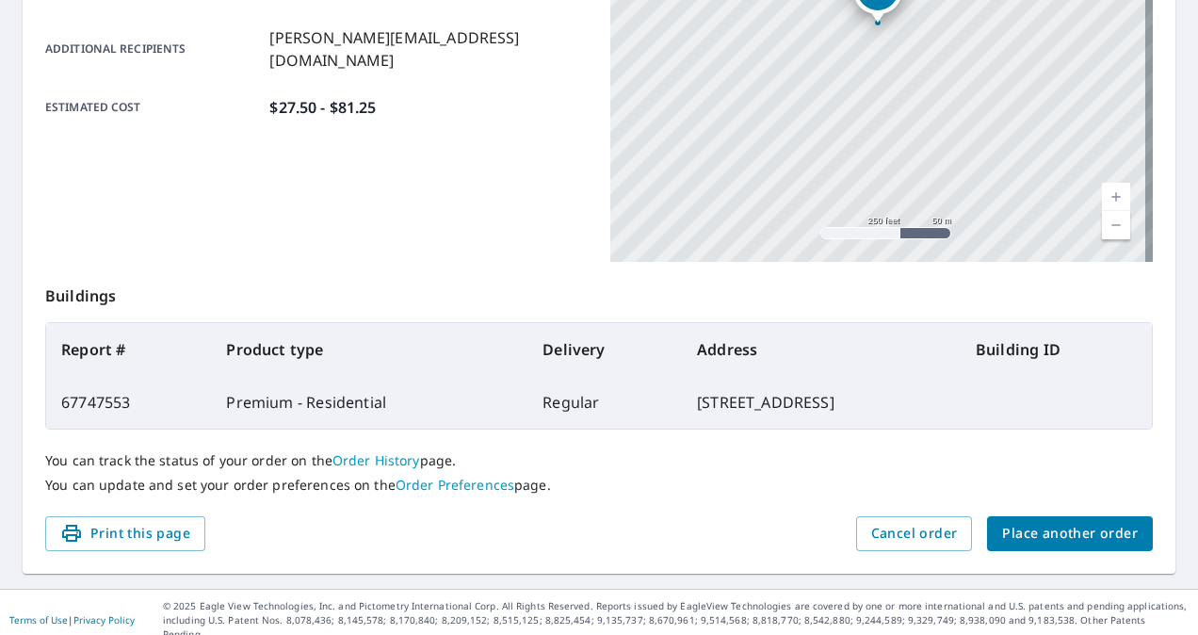
click at [590, 472] on div "You can track the status of your order on the Order History page. You can updat…" at bounding box center [599, 473] width 1108 height 87
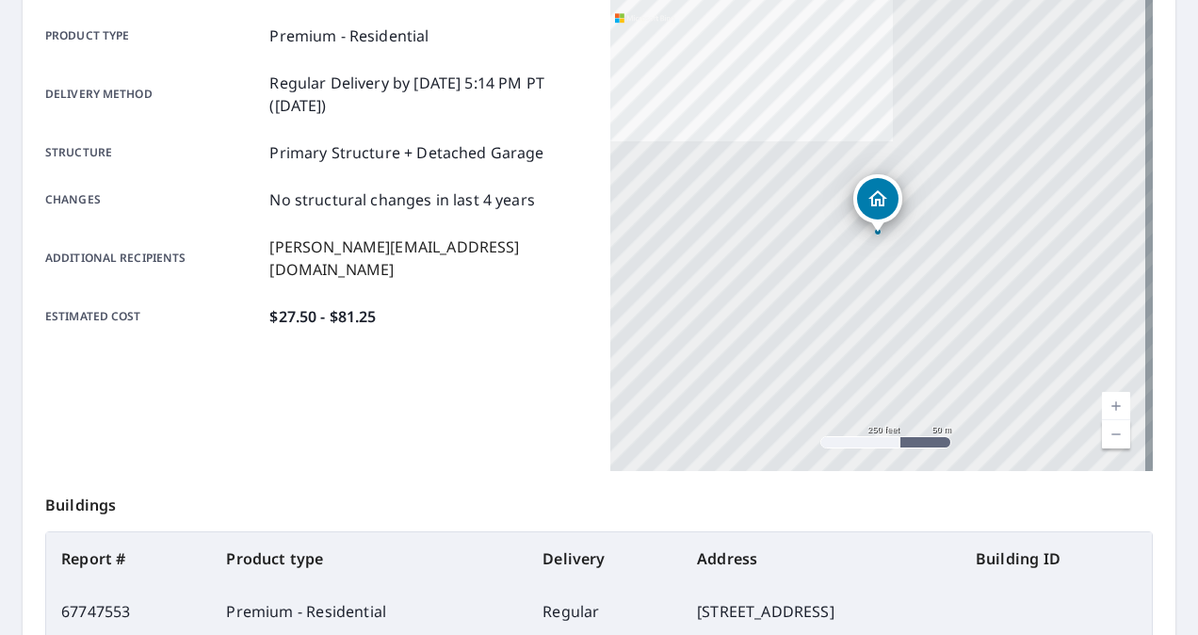
scroll to position [258, 0]
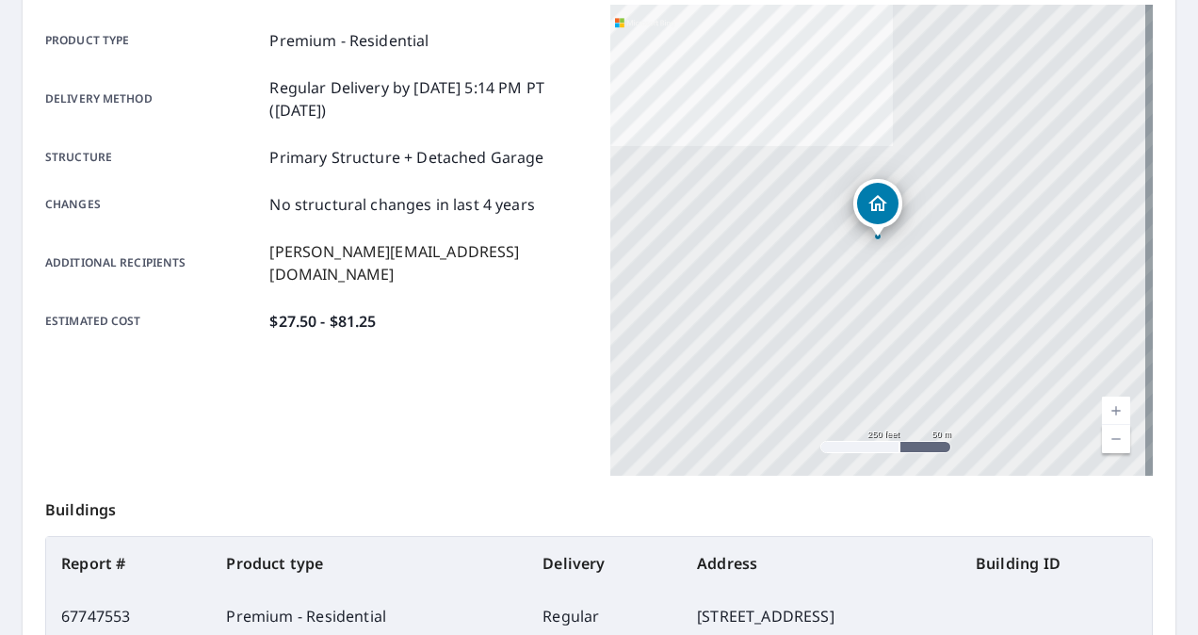
click at [572, 329] on div "Product type Premium - Residential Delivery method Regular Delivery by [DATE] 5…" at bounding box center [316, 181] width 543 height 352
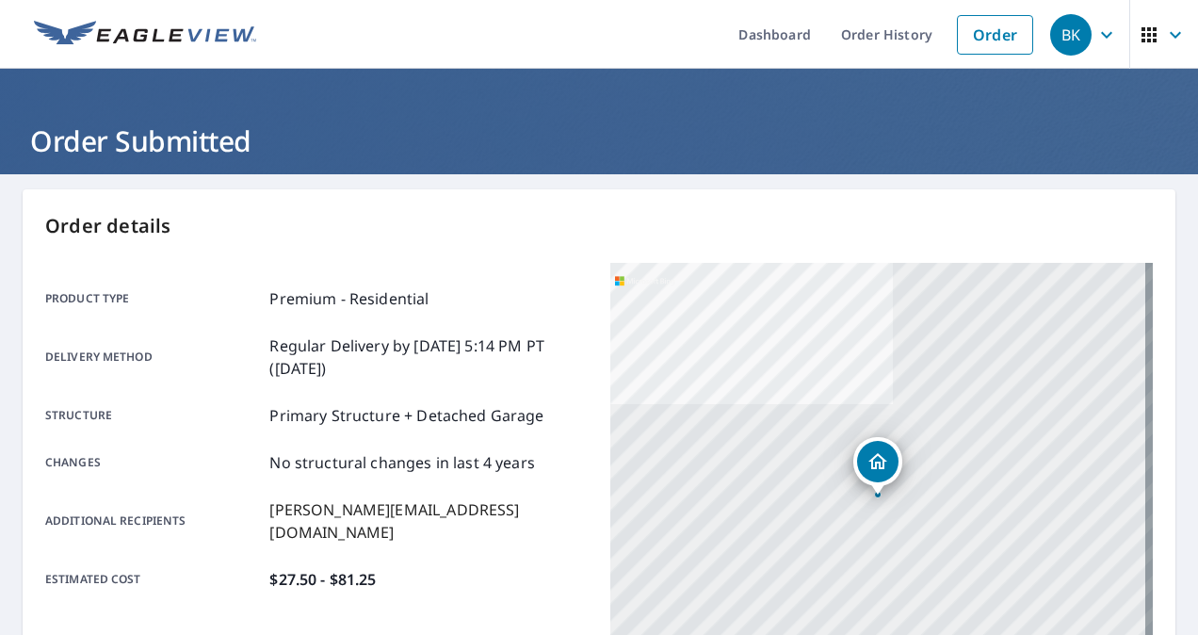
click at [565, 345] on p "Regular Delivery by [DATE] 5:14 PM PT ([DATE])" at bounding box center [428, 356] width 318 height 45
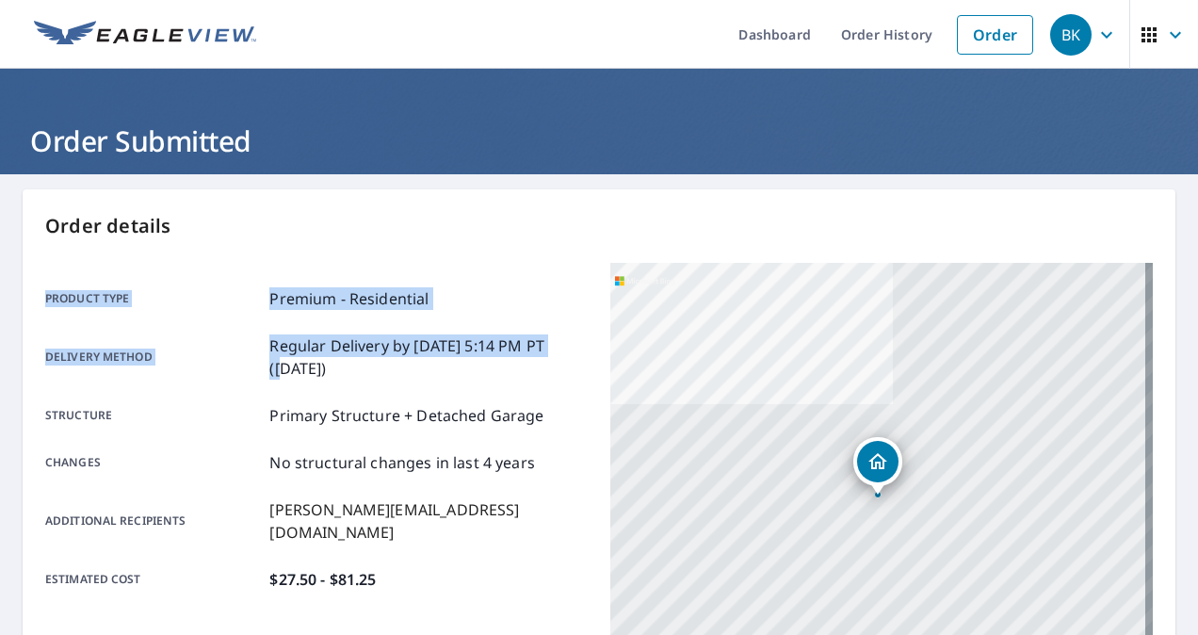
drag, startPoint x: 565, startPoint y: 345, endPoint x: 45, endPoint y: 286, distance: 523.4
click at [45, 286] on div "Product type Premium - Residential Delivery method Regular Delivery by [DATE] 5…" at bounding box center [316, 439] width 543 height 352
drag, startPoint x: 336, startPoint y: 367, endPoint x: 34, endPoint y: 234, distance: 330.7
click at [34, 234] on div "Order details Product type Premium - Residential Delivery method Regular Delive…" at bounding box center [599, 617] width 1153 height 856
drag, startPoint x: 34, startPoint y: 234, endPoint x: 216, endPoint y: 309, distance: 196.8
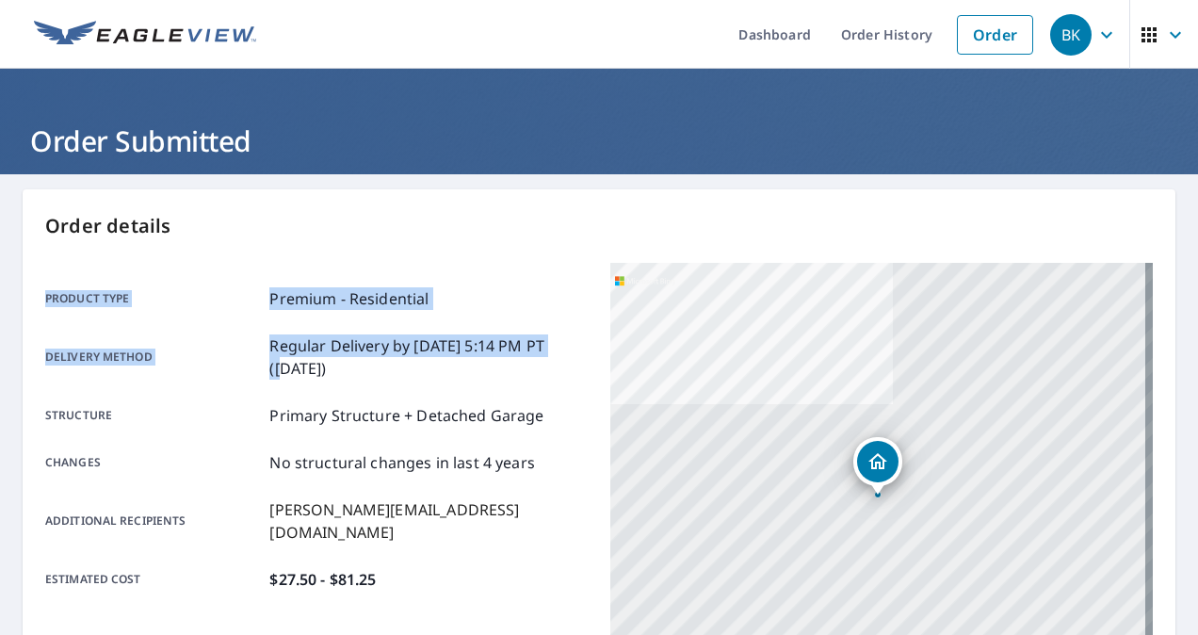
click at [216, 309] on p "Product type" at bounding box center [153, 298] width 217 height 23
click at [142, 258] on div "Order details Product type Premium - Residential Delivery method Regular Delive…" at bounding box center [599, 617] width 1153 height 856
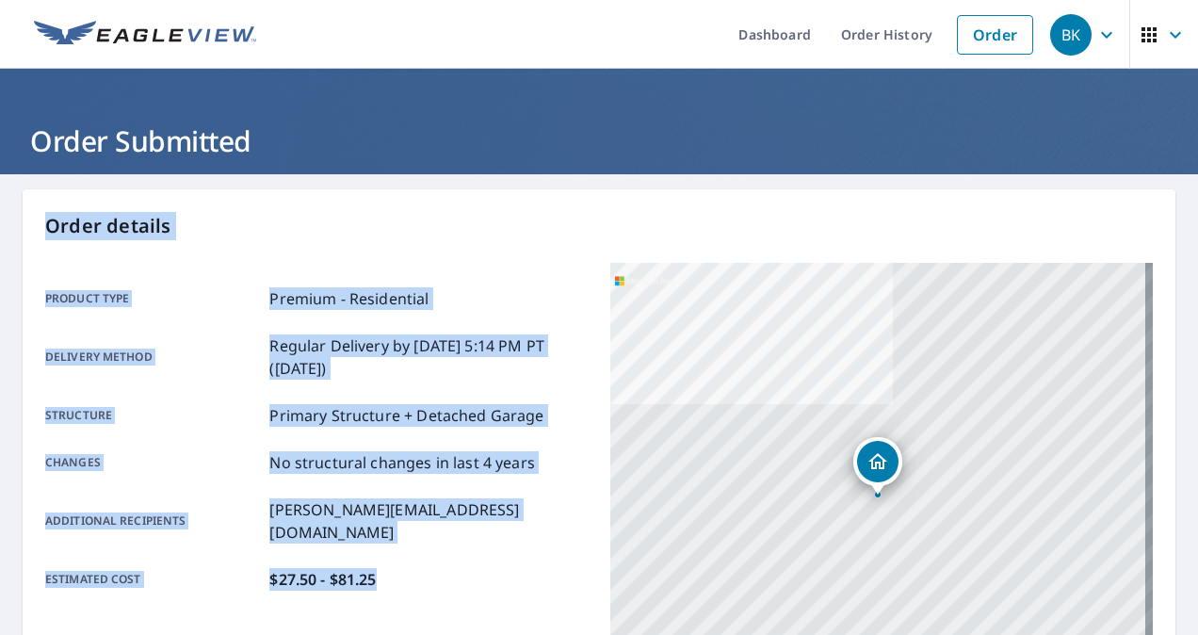
drag, startPoint x: 45, startPoint y: 226, endPoint x: 400, endPoint y: 564, distance: 490.5
click at [400, 564] on div "Order details Product type Premium - Residential Delivery method Regular Delive…" at bounding box center [599, 617] width 1153 height 856
drag, startPoint x: 400, startPoint y: 564, endPoint x: 464, endPoint y: 582, distance: 65.6
click at [464, 582] on div "Product type Premium - Residential Delivery method Regular Delivery by [DATE] 5…" at bounding box center [316, 439] width 543 height 352
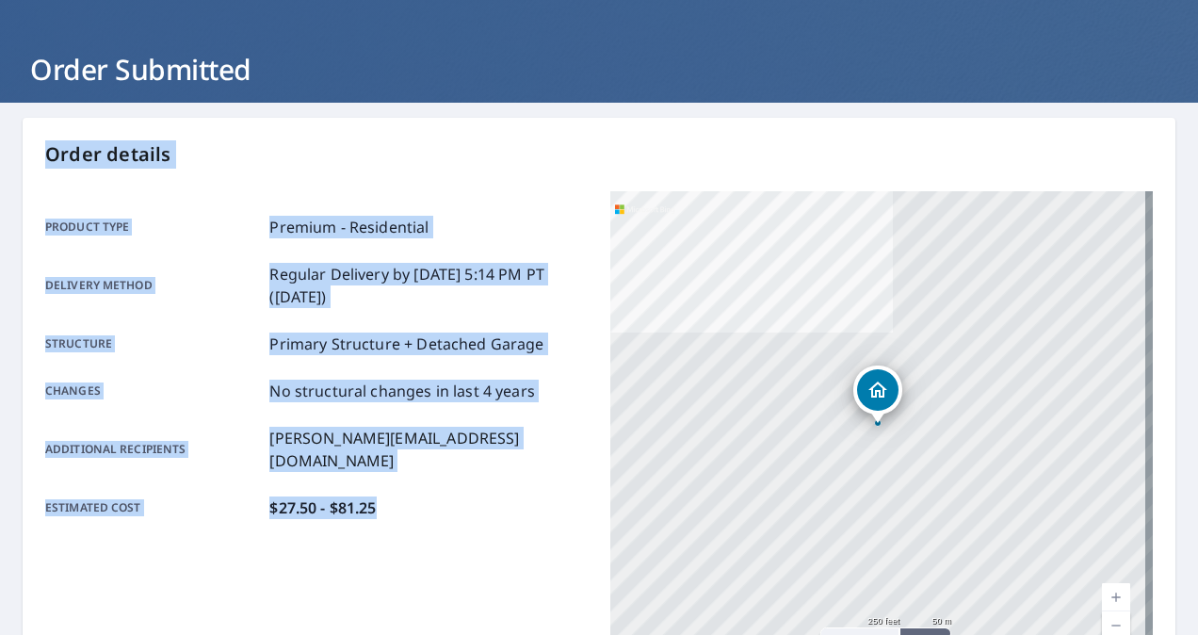
scroll to position [73, 0]
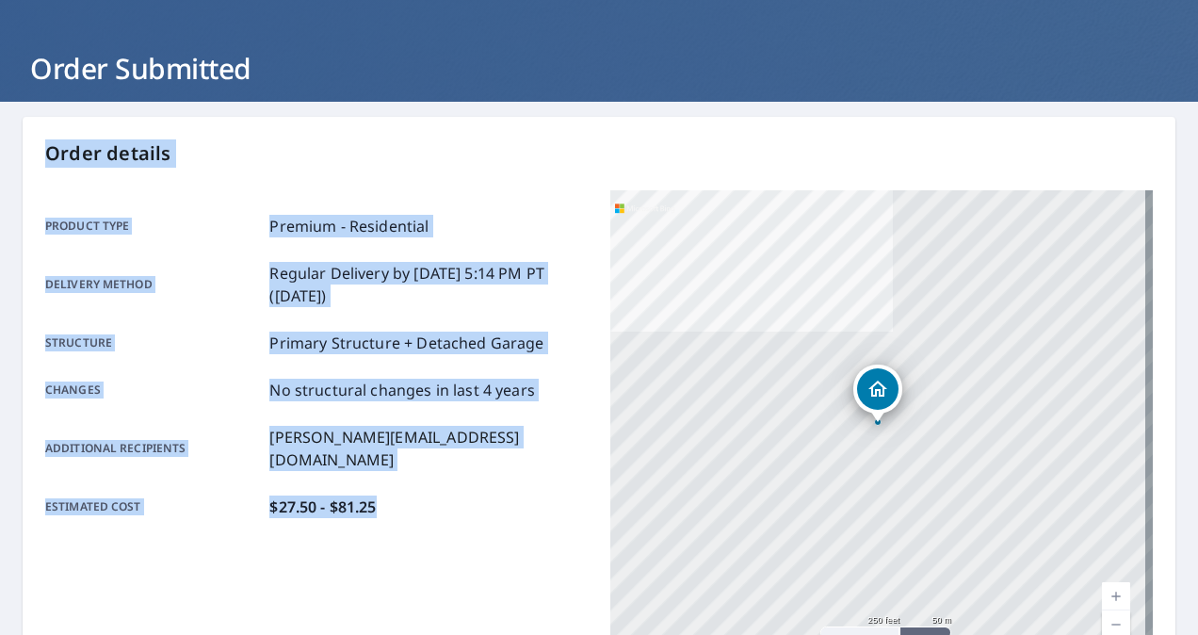
click at [554, 531] on div "Product type Premium - Residential Delivery method Regular Delivery by [DATE] 5…" at bounding box center [316, 425] width 543 height 471
drag, startPoint x: 48, startPoint y: 155, endPoint x: 431, endPoint y: 505, distance: 518.8
click at [431, 505] on div "Order details Product type Premium - Residential Delivery method Regular Delive…" at bounding box center [599, 545] width 1153 height 856
drag, startPoint x: 431, startPoint y: 505, endPoint x: 571, endPoint y: 448, distance: 151.7
click at [571, 448] on div "Additional recipients [PERSON_NAME][EMAIL_ADDRESS][DOMAIN_NAME]" at bounding box center [316, 448] width 543 height 45
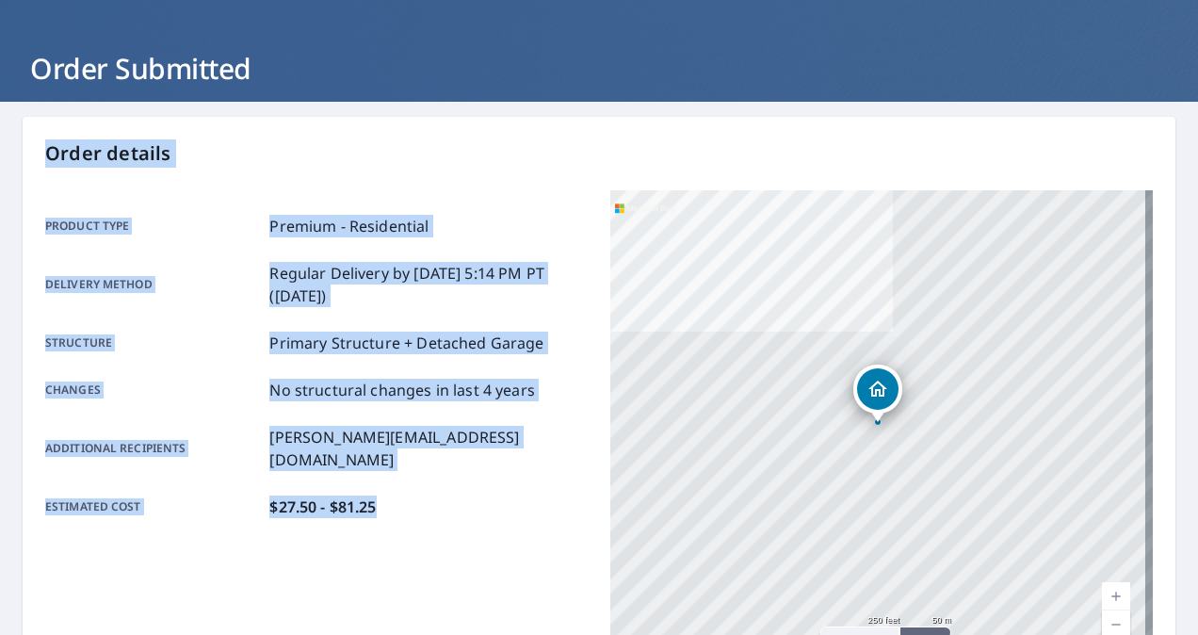
click at [571, 448] on div "Additional recipients [PERSON_NAME][EMAIL_ADDRESS][DOMAIN_NAME]" at bounding box center [316, 448] width 543 height 45
drag, startPoint x: 45, startPoint y: 156, endPoint x: 406, endPoint y: 473, distance: 480.0
click at [406, 473] on div "Order details Product type Premium - Residential Delivery method Regular Delive…" at bounding box center [599, 545] width 1153 height 856
drag, startPoint x: 406, startPoint y: 473, endPoint x: 487, endPoint y: 503, distance: 86.5
click at [487, 503] on div "Product type Premium - Residential Delivery method Regular Delivery by [DATE] 5…" at bounding box center [316, 366] width 543 height 352
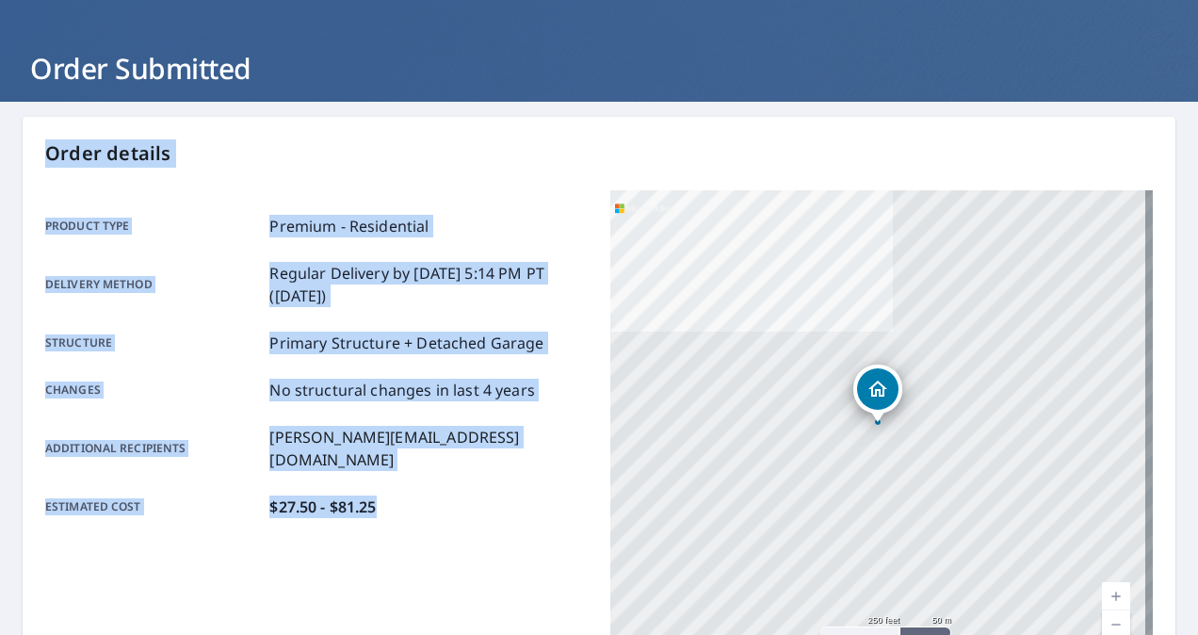
click at [487, 503] on div "Product type Premium - Residential Delivery method Regular Delivery by [DATE] 5…" at bounding box center [316, 366] width 543 height 352
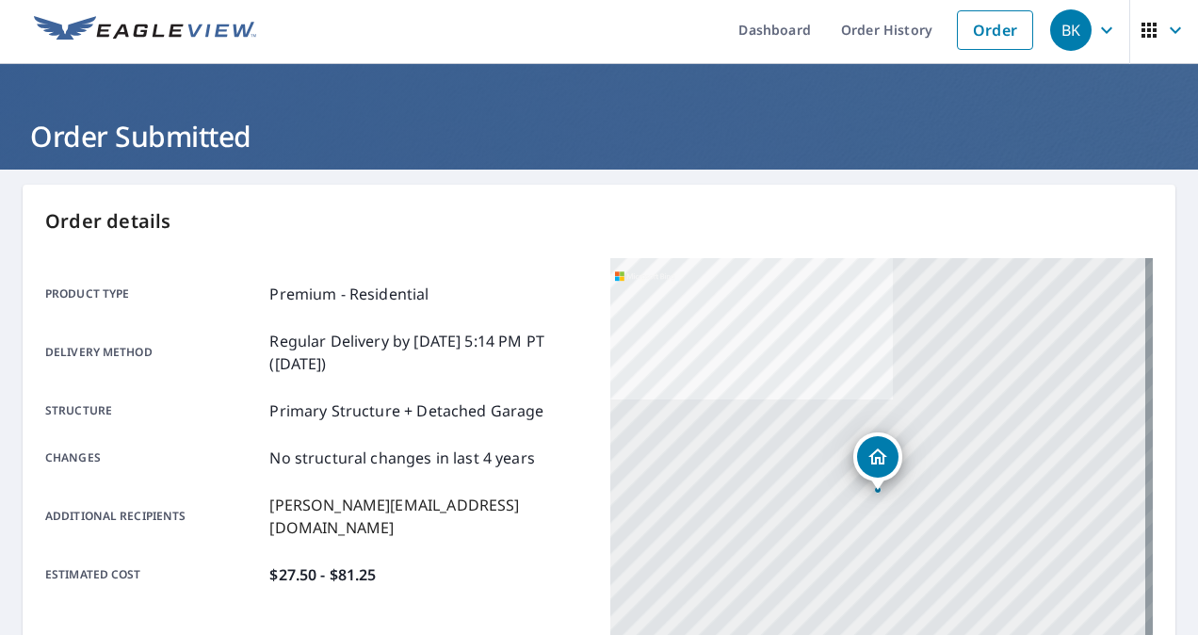
scroll to position [3, 0]
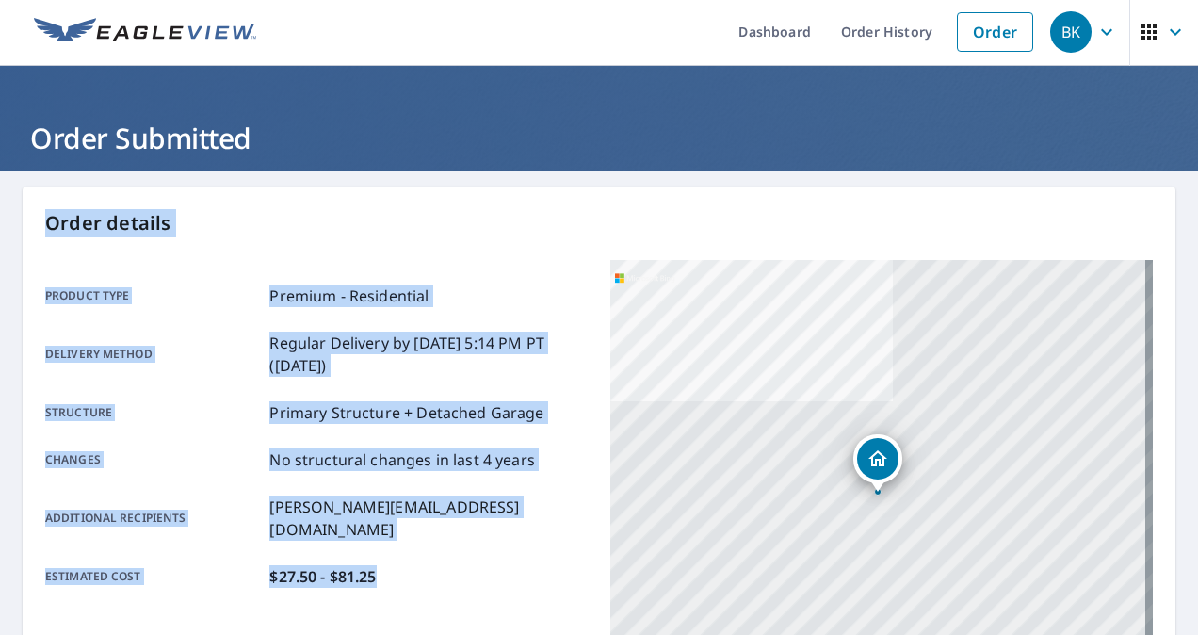
drag, startPoint x: 45, startPoint y: 218, endPoint x: 445, endPoint y: 556, distance: 523.5
click at [445, 556] on div "Order details Product type Premium - Residential Delivery method Regular Delive…" at bounding box center [599, 615] width 1153 height 856
drag, startPoint x: 445, startPoint y: 556, endPoint x: 563, endPoint y: 568, distance: 119.3
click at [563, 568] on div "Product type Premium - Residential Delivery method Regular Delivery by [DATE] 5…" at bounding box center [316, 436] width 543 height 352
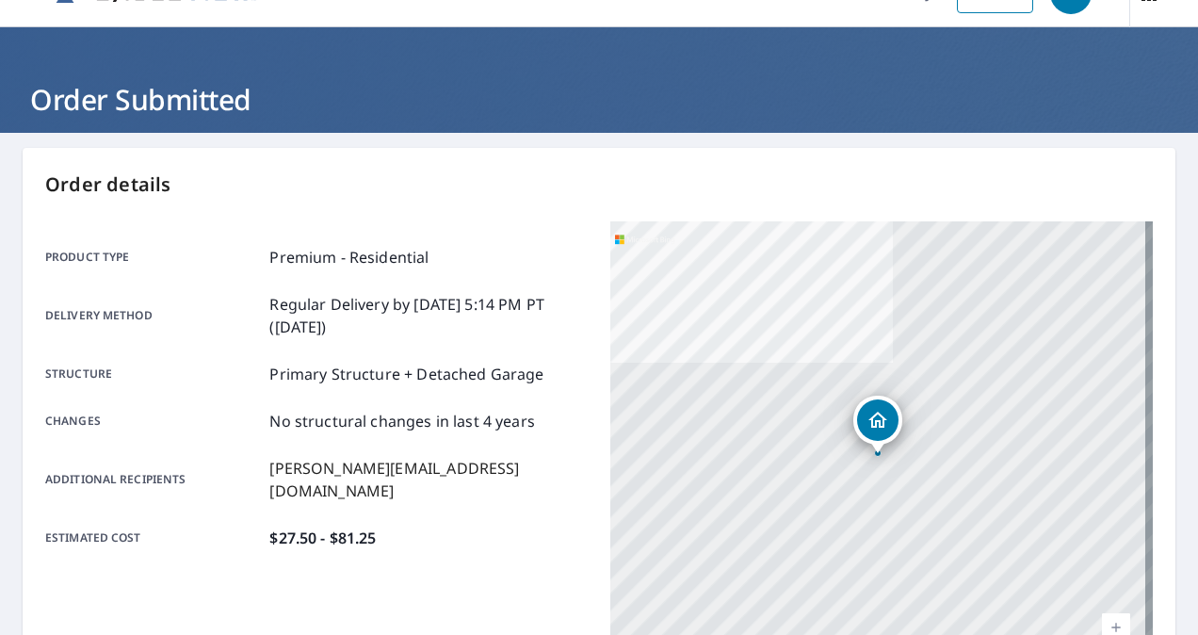
scroll to position [20, 0]
